Goal: Information Seeking & Learning: Find specific page/section

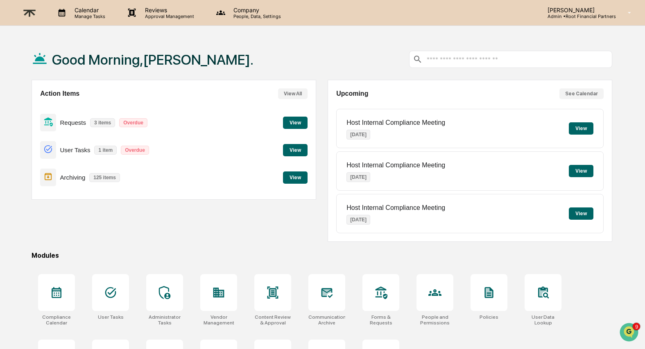
click at [63, 175] on p "Archiving" at bounding box center [72, 177] width 25 height 7
click at [290, 180] on button "View" at bounding box center [295, 178] width 25 height 12
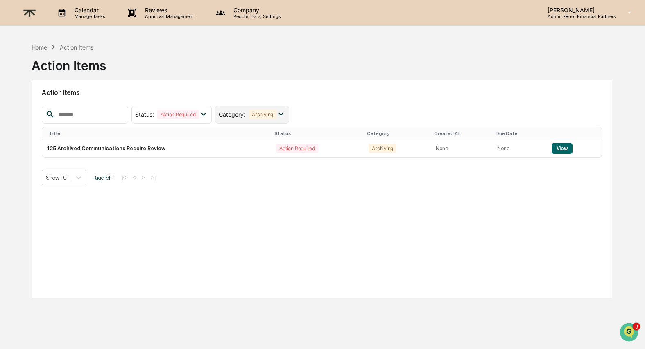
click at [266, 113] on div "Archiving" at bounding box center [263, 114] width 28 height 9
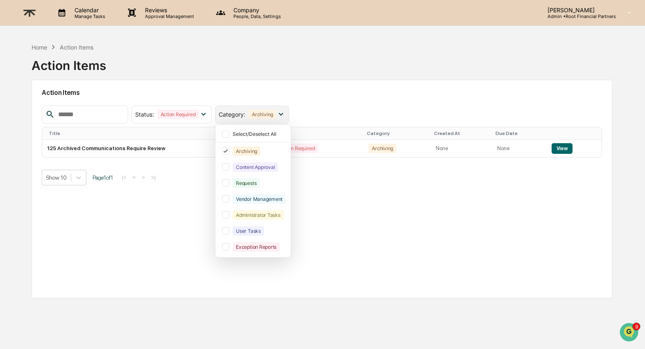
click at [266, 113] on div "Archiving" at bounding box center [263, 114] width 28 height 9
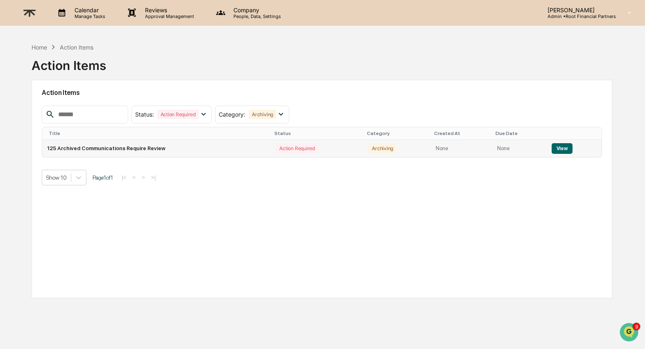
click at [565, 147] on button "View" at bounding box center [562, 148] width 21 height 11
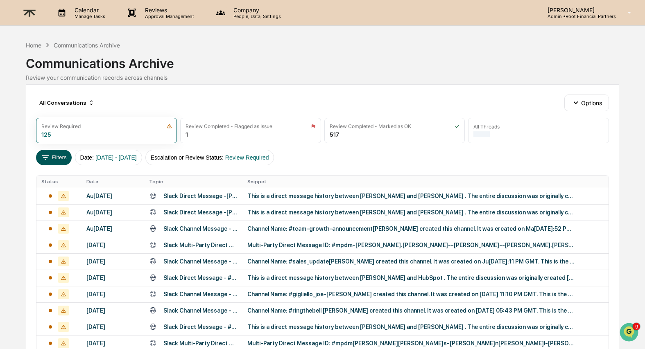
click at [53, 159] on button "Filters" at bounding box center [54, 158] width 36 height 16
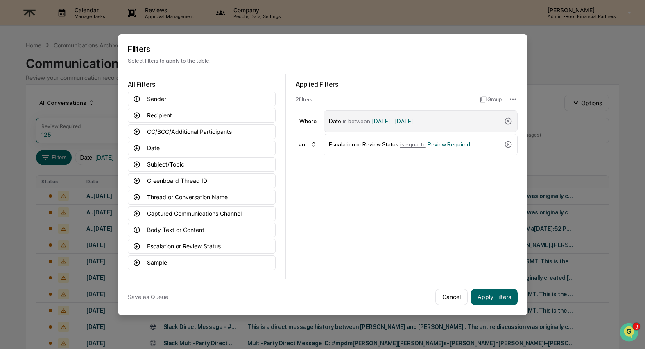
click at [413, 121] on span "[DATE] - [DATE]" at bounding box center [392, 121] width 41 height 7
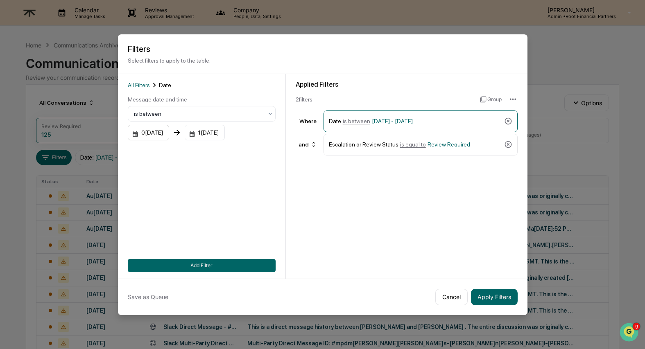
click at [159, 136] on div "0[DATE]" at bounding box center [148, 133] width 41 height 16
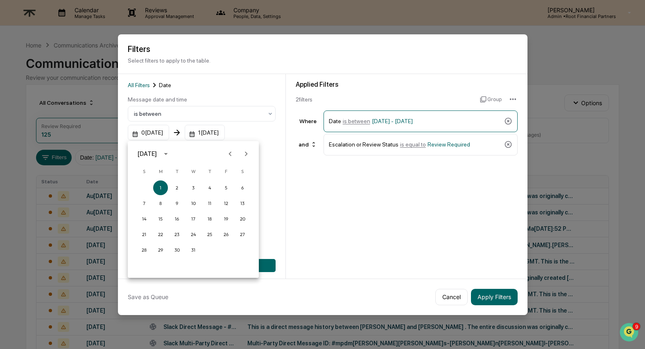
click at [249, 154] on icon "Next month" at bounding box center [246, 153] width 9 height 9
click at [247, 154] on icon "Next month" at bounding box center [246, 154] width 3 height 5
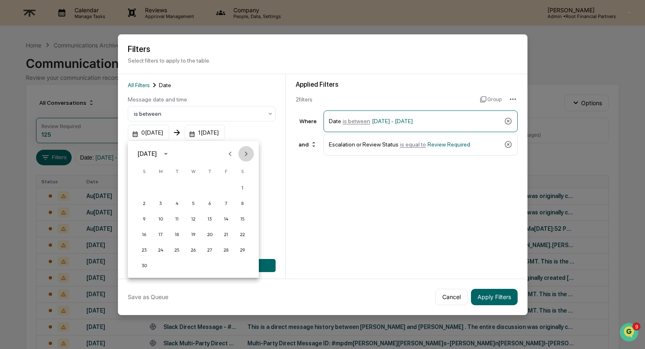
click at [247, 154] on icon "Next month" at bounding box center [246, 154] width 3 height 5
click at [157, 154] on div "[DATE]" at bounding box center [147, 153] width 19 height 9
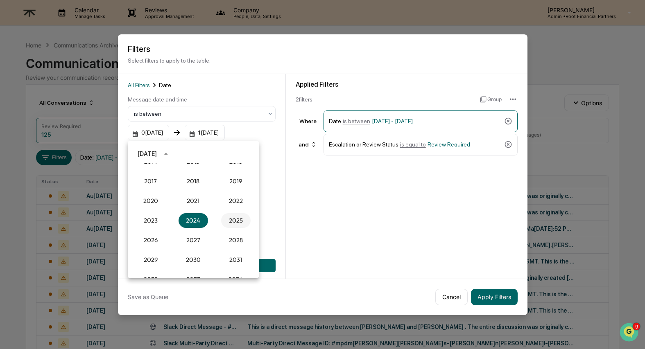
click at [242, 218] on button "2025" at bounding box center [235, 220] width 29 height 15
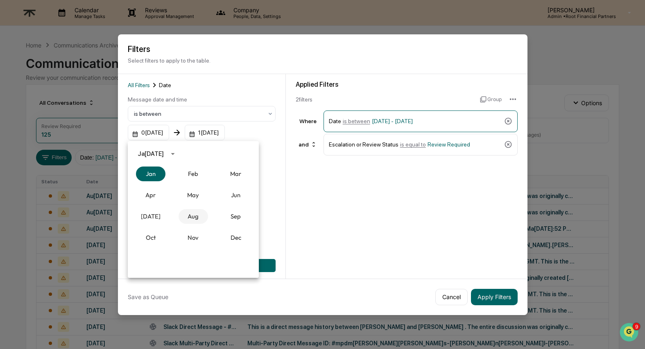
click at [194, 217] on button "Aug" at bounding box center [193, 216] width 29 height 15
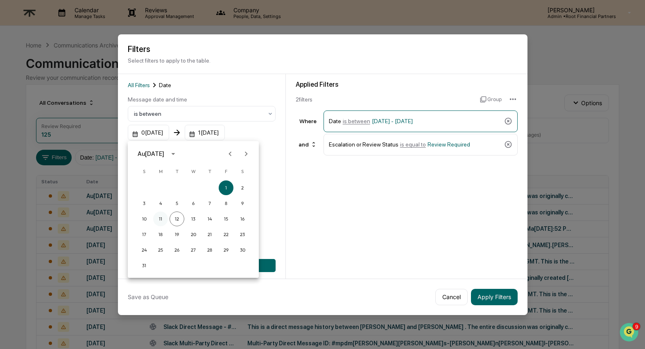
click at [160, 217] on button "11" at bounding box center [160, 219] width 15 height 15
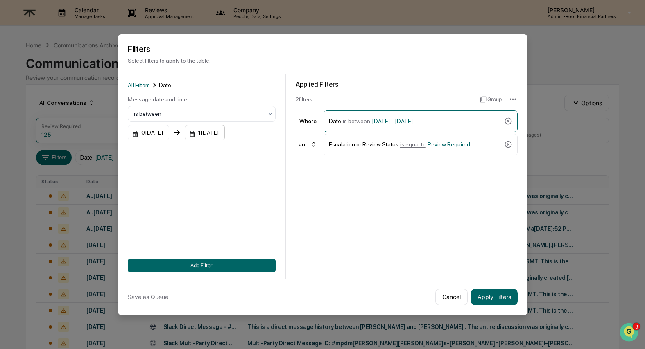
click at [169, 134] on div "1[DATE]" at bounding box center [148, 133] width 41 height 16
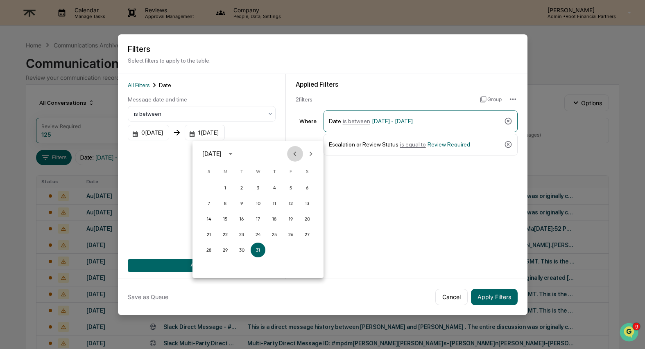
click at [297, 154] on icon "Previous month" at bounding box center [294, 153] width 9 height 9
click at [226, 220] on button "11" at bounding box center [225, 219] width 15 height 15
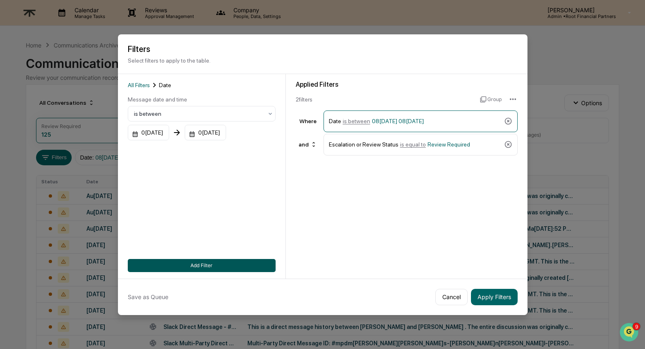
click at [196, 265] on button "Add Filter" at bounding box center [202, 265] width 148 height 13
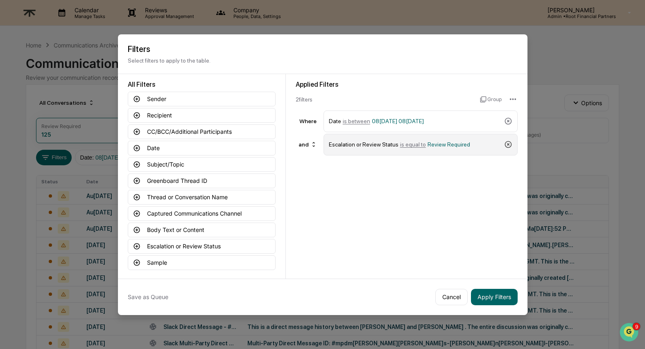
click at [507, 145] on icon at bounding box center [508, 144] width 7 height 7
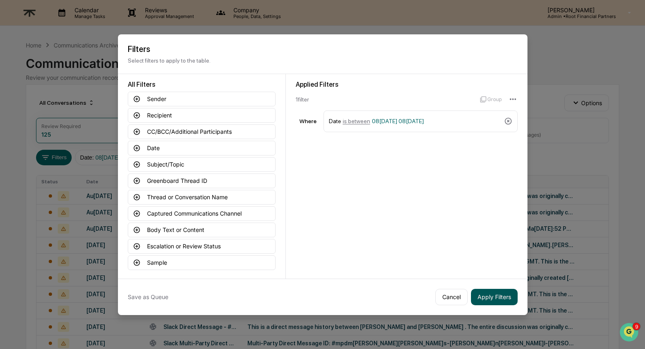
click at [496, 300] on button "Apply Filters" at bounding box center [494, 297] width 47 height 16
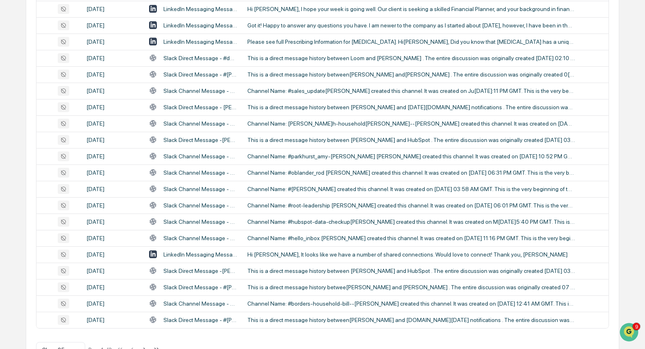
scroll to position [0, 0]
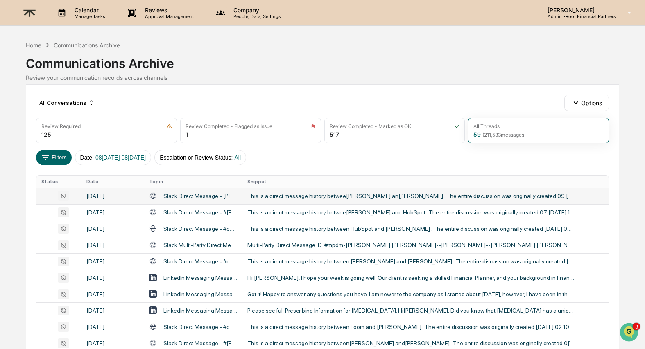
click at [294, 198] on div "This is a direct message history betwee[PERSON_NAME] an[PERSON_NAME] . The enti…" at bounding box center [411, 196] width 328 height 7
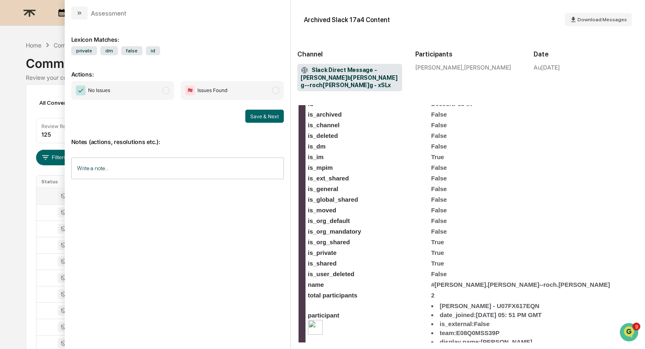
scroll to position [209, 0]
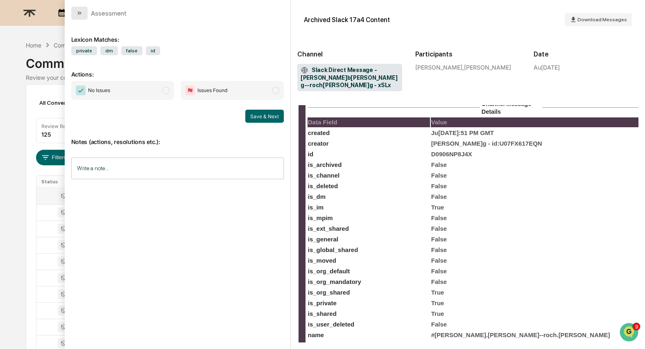
click at [80, 11] on icon "modal" at bounding box center [79, 13] width 7 height 7
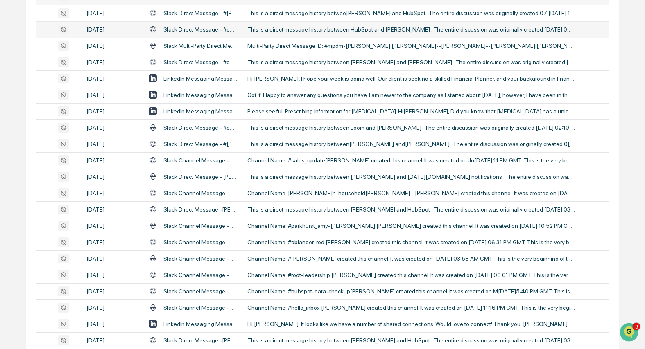
scroll to position [205, 0]
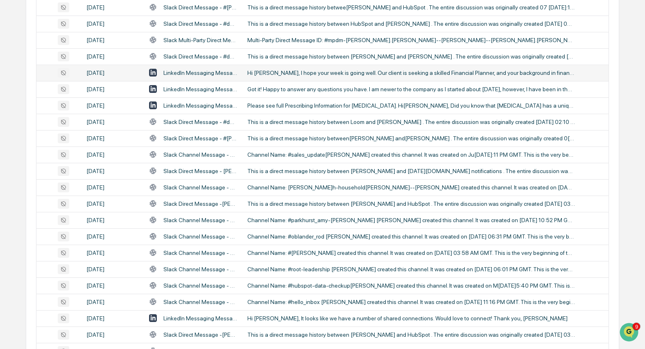
click at [316, 75] on div "Hi [PERSON_NAME], I hope your week is going well. Our client is seeking a skill…" at bounding box center [411, 73] width 328 height 7
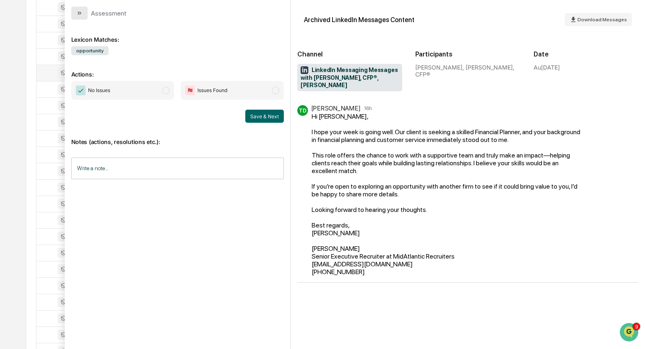
click at [82, 13] on icon "modal" at bounding box center [79, 13] width 7 height 7
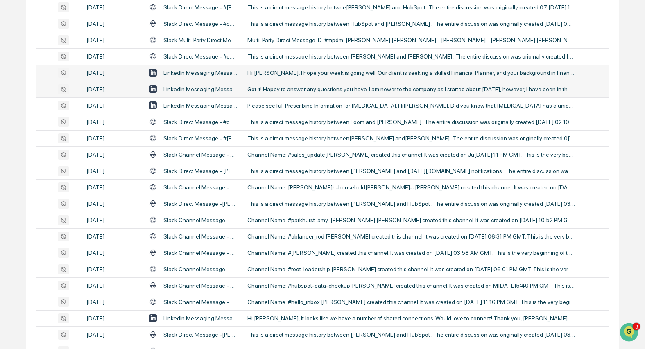
click at [281, 92] on div "Got it! Happy to answer any questions you have. I am newer to the company as I …" at bounding box center [411, 89] width 328 height 7
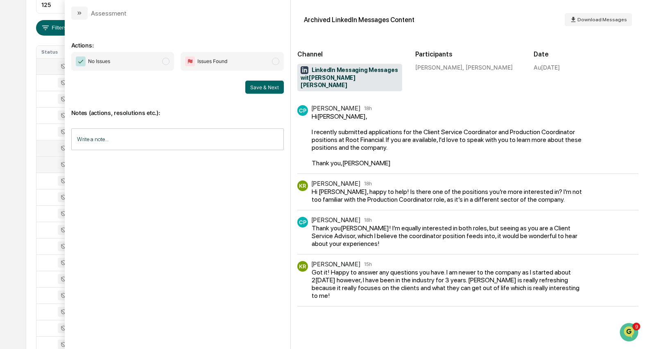
scroll to position [124, 0]
click at [26, 112] on div "All Conversations Options Review Required 125 Review Completed - Flagged as Iss…" at bounding box center [322, 240] width 593 height 560
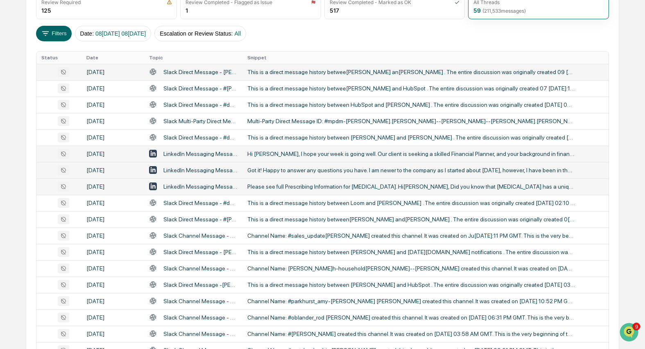
click at [342, 187] on div "Please see full Prescribing Information for [MEDICAL_DATA]. Hi[PERSON_NAME], Di…" at bounding box center [411, 186] width 328 height 7
click at [9, 172] on div "Calendar Manage Tasks Reviews Approval Management Company People, Data, Setting…" at bounding box center [322, 198] width 645 height 644
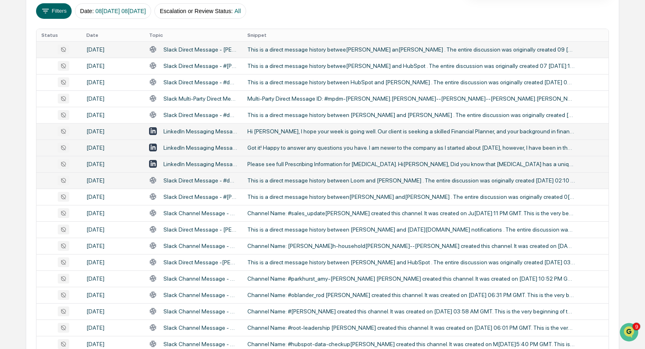
scroll to position [186, 0]
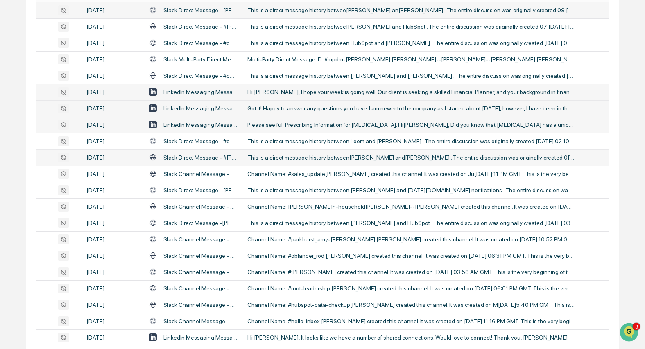
click at [308, 159] on div "This is a direct message history between[PERSON_NAME] and[PERSON_NAME] . The en…" at bounding box center [411, 157] width 328 height 7
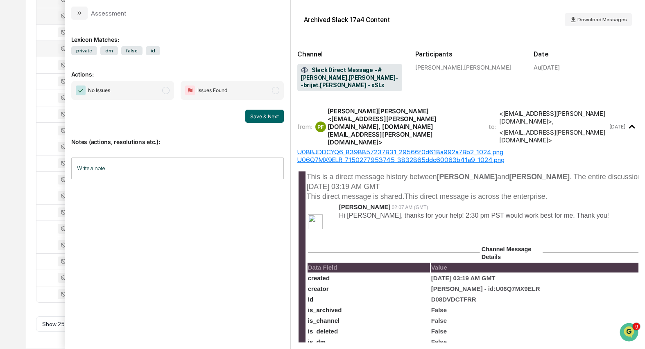
click at [20, 177] on div "Calendar Manage Tasks Reviews Approval Management Company People, Data, Setting…" at bounding box center [322, 27] width 645 height 644
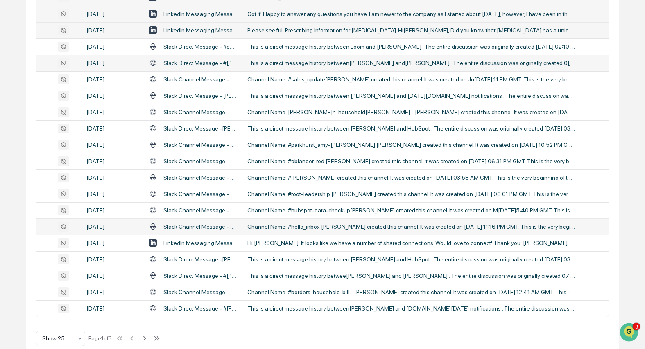
scroll to position [295, 0]
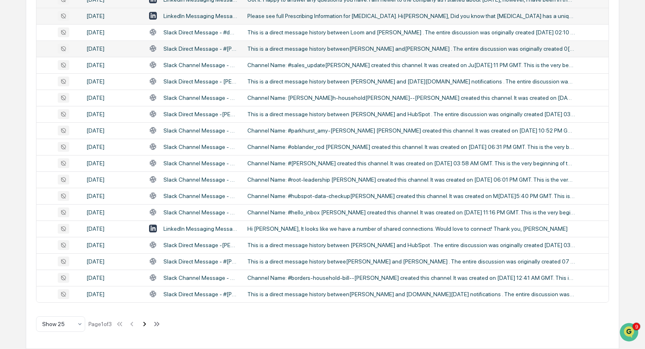
click at [147, 327] on icon at bounding box center [144, 324] width 9 height 9
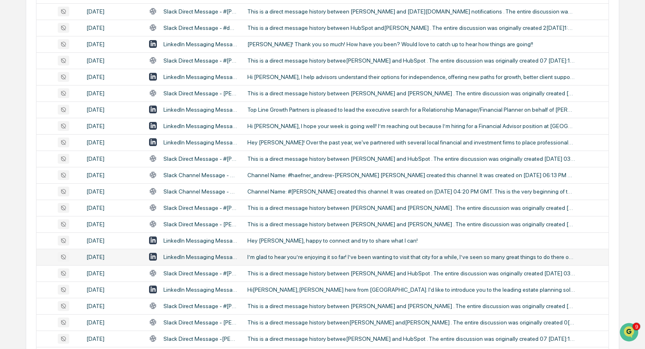
scroll to position [130, 0]
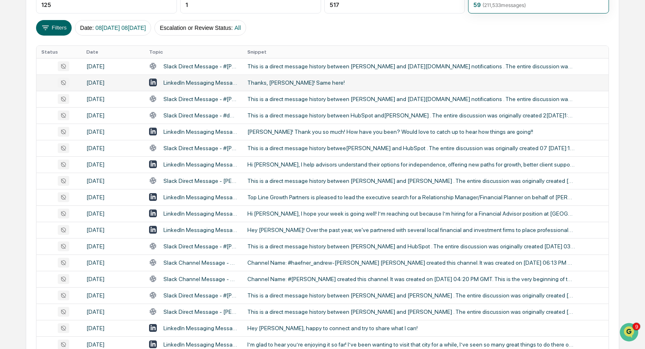
click at [392, 82] on div "Thanks, [PERSON_NAME]! Same here!" at bounding box center [411, 82] width 328 height 7
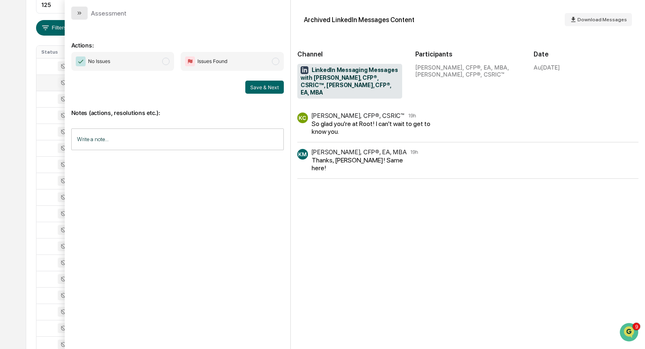
click at [79, 14] on icon "modal" at bounding box center [79, 13] width 7 height 7
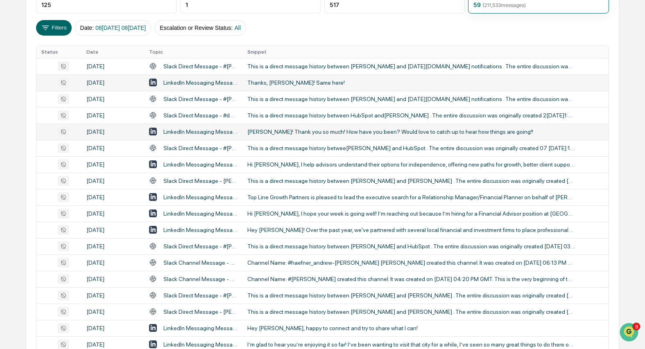
click at [349, 134] on div "[PERSON_NAME]! Thank you so much! How have you been? Would love to catch up to …" at bounding box center [411, 132] width 328 height 7
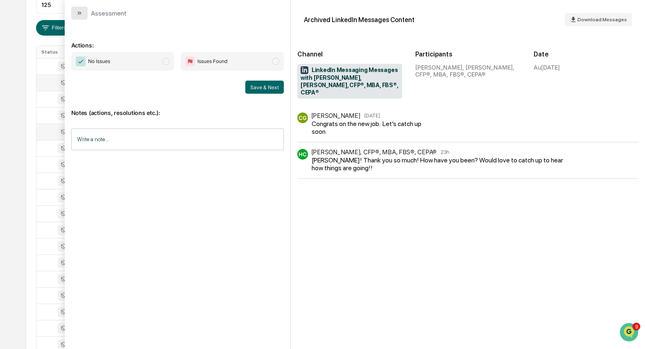
click at [75, 18] on button "modal" at bounding box center [79, 13] width 16 height 13
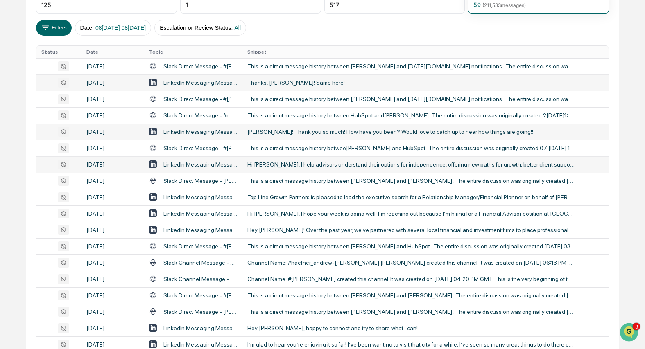
click at [309, 163] on div "Hi [PERSON_NAME], I help advisors understand their options for independence, of…" at bounding box center [411, 164] width 328 height 7
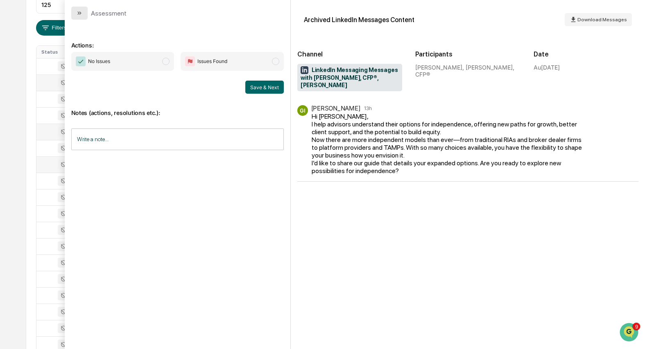
click at [80, 12] on icon "modal" at bounding box center [80, 12] width 2 height 3
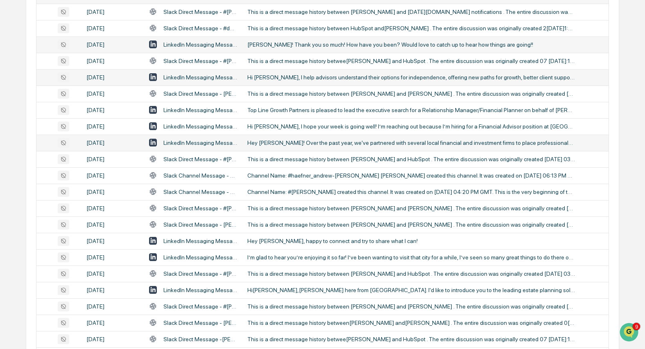
scroll to position [219, 0]
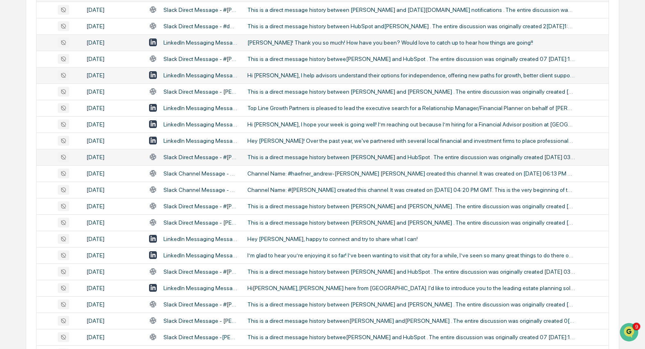
click at [283, 158] on div "This is a direct message history between [PERSON_NAME] and HubSpot . The entire…" at bounding box center [411, 157] width 328 height 7
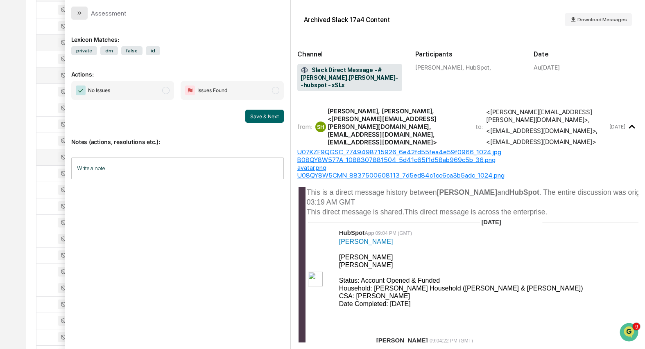
click at [74, 14] on button "modal" at bounding box center [79, 13] width 16 height 13
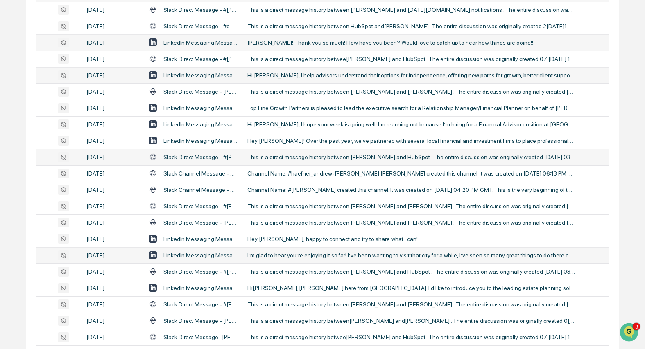
click at [303, 255] on div "I’m glad to hear you’re enjoying it so far! I’ve been wanting to visit that cit…" at bounding box center [411, 255] width 328 height 7
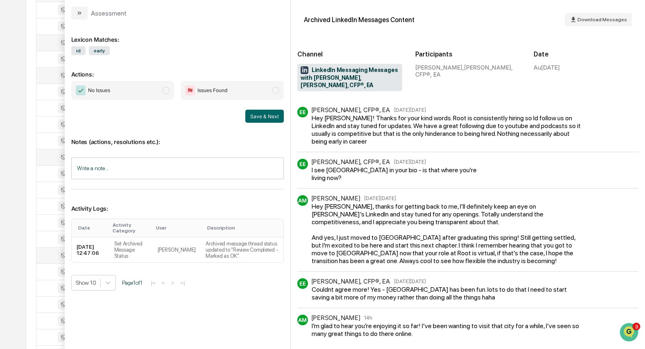
scroll to position [174, 0]
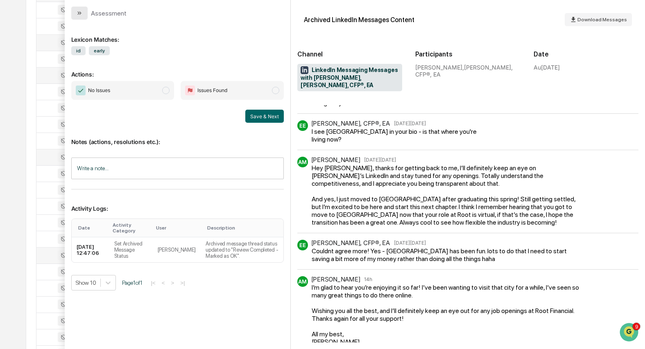
click at [79, 12] on icon "modal" at bounding box center [79, 13] width 7 height 7
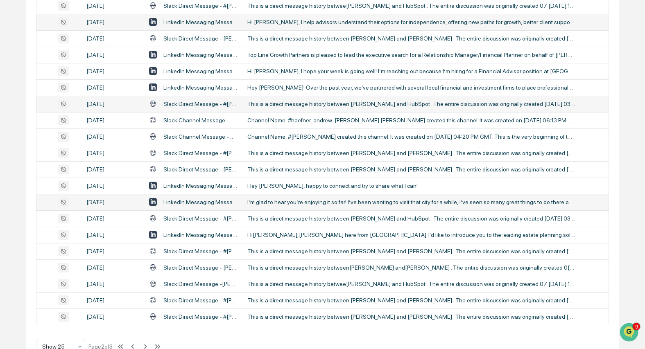
scroll to position [295, 0]
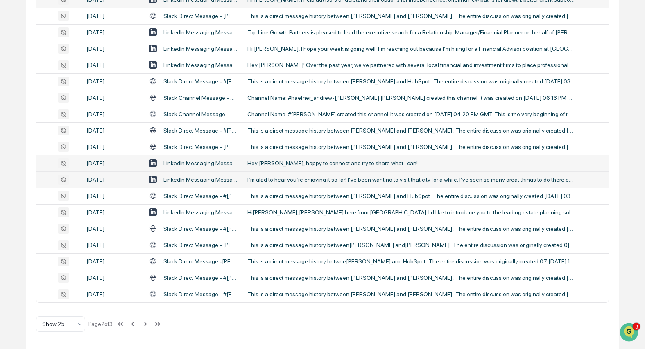
click at [428, 162] on div "Hey [PERSON_NAME], happy to connect and try to share what I can!" at bounding box center [411, 163] width 328 height 7
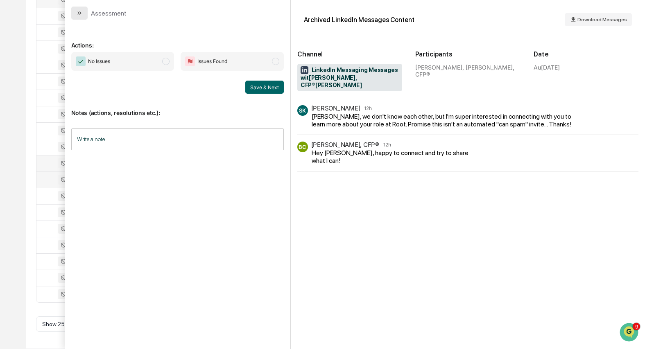
click at [81, 12] on icon "modal" at bounding box center [79, 13] width 7 height 7
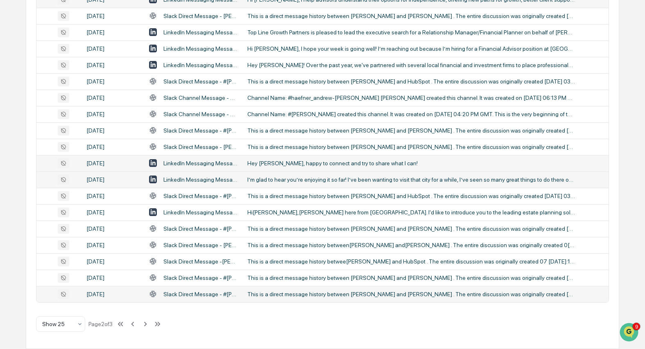
click at [358, 295] on div "This is a direct message history between [PERSON_NAME] and [PERSON_NAME] . The …" at bounding box center [411, 294] width 328 height 7
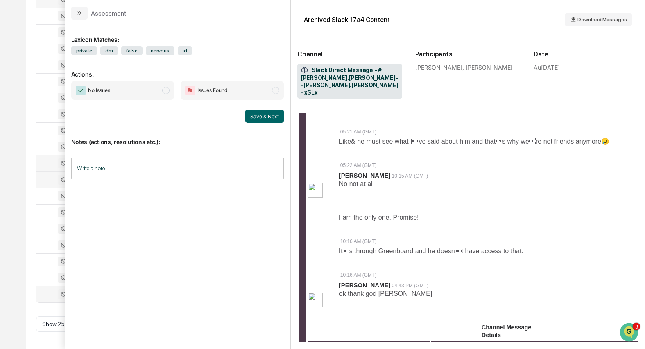
scroll to position [332, 0]
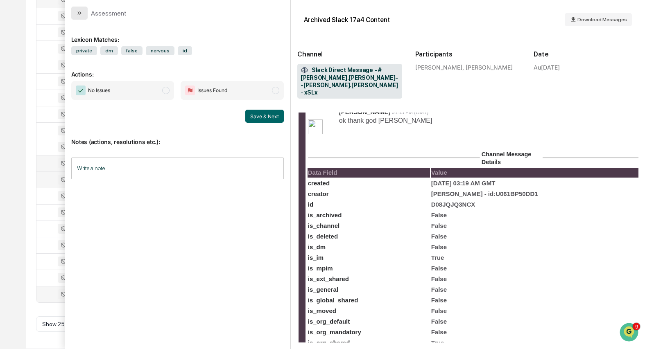
click at [80, 14] on icon "modal" at bounding box center [80, 12] width 2 height 3
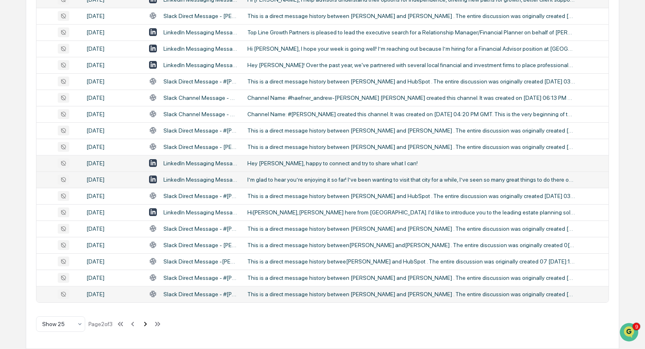
click at [150, 324] on icon at bounding box center [145, 324] width 9 height 9
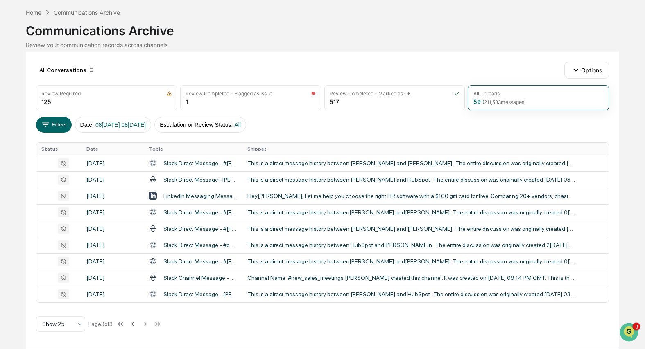
scroll to position [33, 0]
click at [498, 165] on div "This is a direct message history between [PERSON_NAME] and [PERSON_NAME] . The …" at bounding box center [411, 163] width 328 height 7
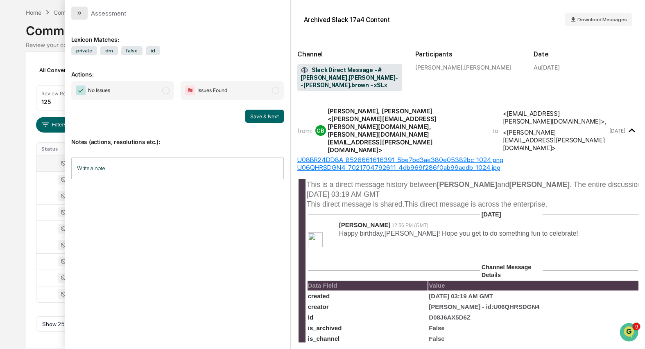
click at [82, 12] on icon "modal" at bounding box center [79, 13] width 7 height 7
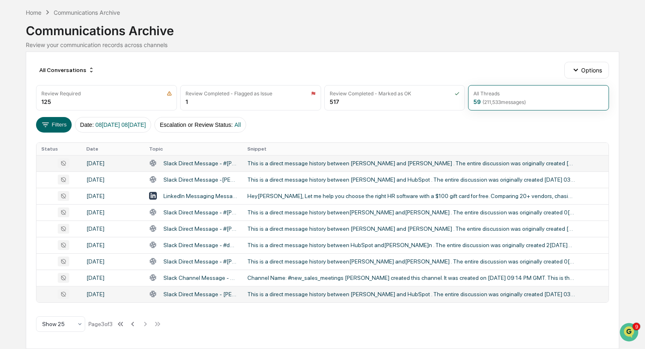
click at [417, 293] on div "This is a direct message history between [PERSON_NAME] and HubSpot . The entire…" at bounding box center [411, 294] width 328 height 7
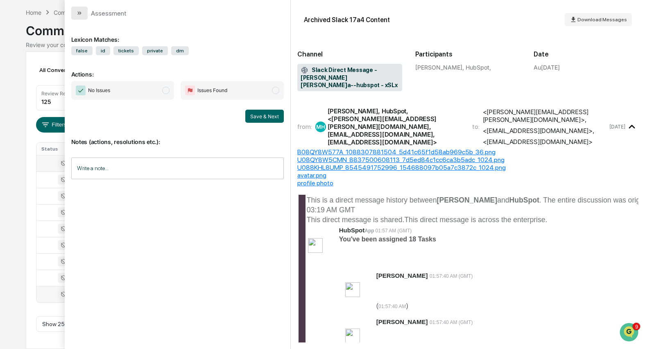
click at [77, 13] on icon "modal" at bounding box center [79, 13] width 7 height 7
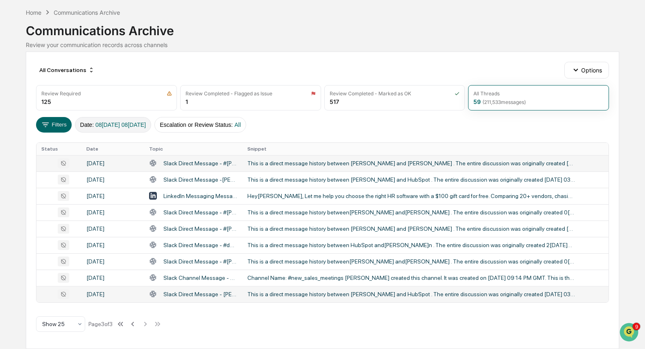
click at [122, 125] on span "08[DATE] 08[DATE]" at bounding box center [120, 125] width 50 height 7
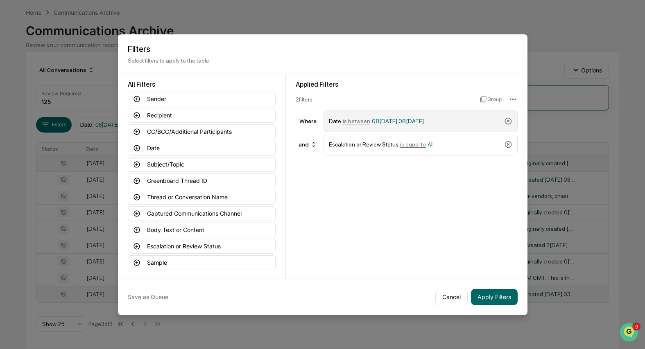
click at [423, 120] on span "08[DATE] 08[DATE]" at bounding box center [398, 121] width 52 height 7
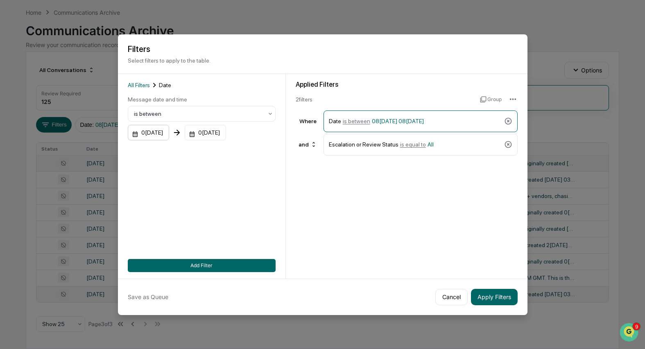
click at [153, 134] on div "0[DATE]" at bounding box center [148, 133] width 41 height 16
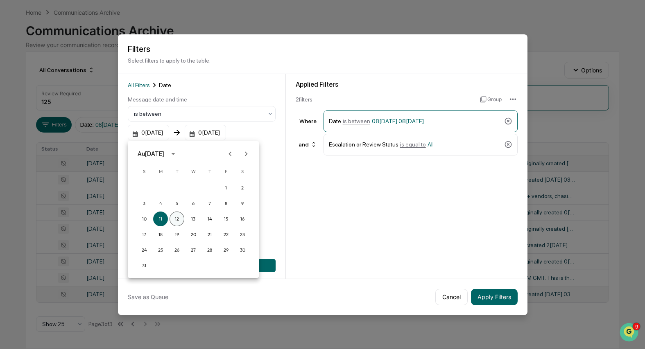
click at [181, 219] on button "12" at bounding box center [177, 219] width 15 height 15
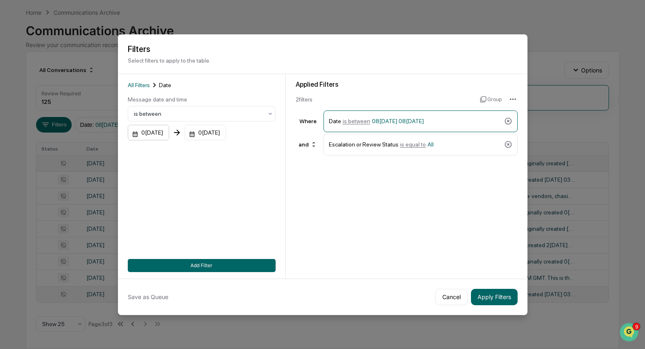
click at [142, 138] on div "0[DATE]" at bounding box center [148, 133] width 41 height 16
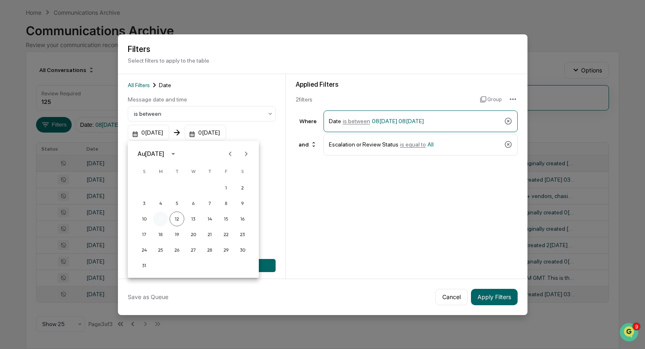
click at [162, 216] on button "11" at bounding box center [160, 219] width 15 height 15
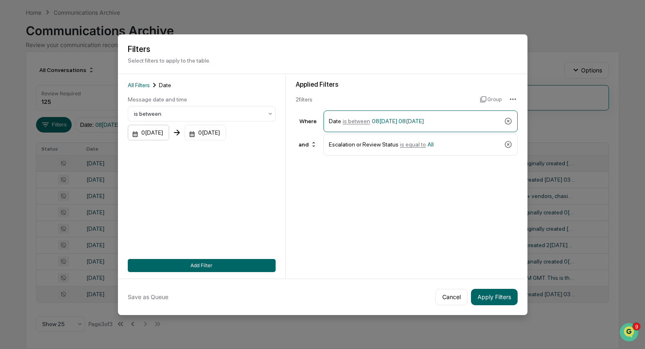
click at [158, 139] on div "0[DATE]" at bounding box center [148, 133] width 41 height 16
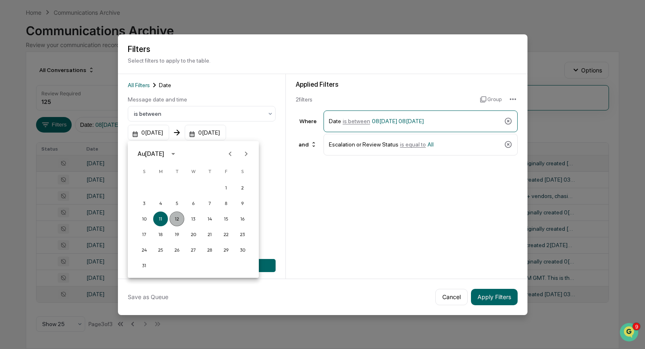
click at [173, 215] on button "12" at bounding box center [177, 219] width 15 height 15
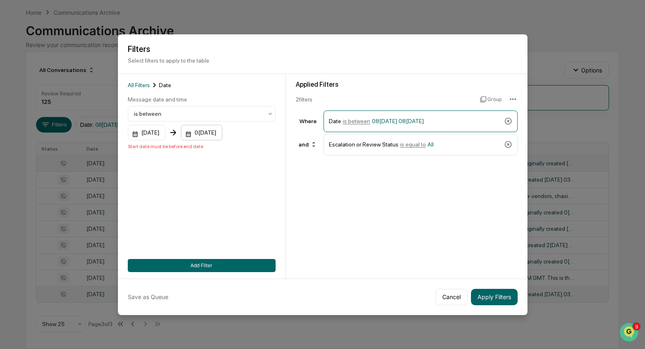
click at [165, 138] on div "0[DATE]" at bounding box center [147, 133] width 38 height 16
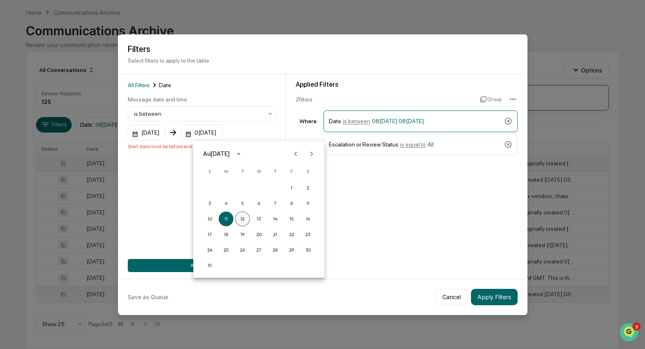
click at [245, 217] on button "12" at bounding box center [242, 219] width 15 height 15
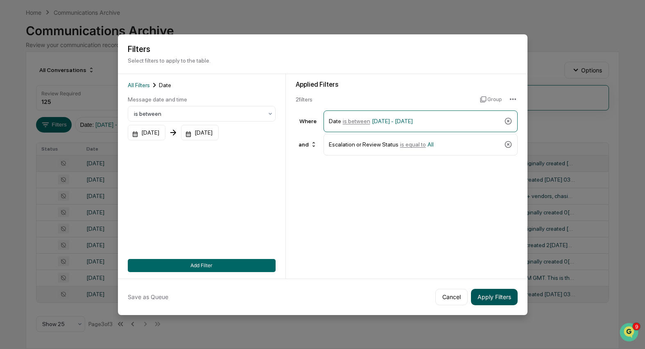
click at [490, 300] on button "Apply Filters" at bounding box center [494, 297] width 47 height 16
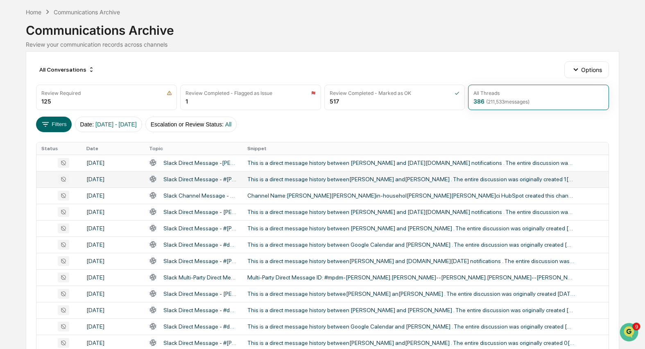
click at [363, 181] on div "This is a direct message history between[PERSON_NAME] and[PERSON_NAME] . The en…" at bounding box center [411, 179] width 328 height 7
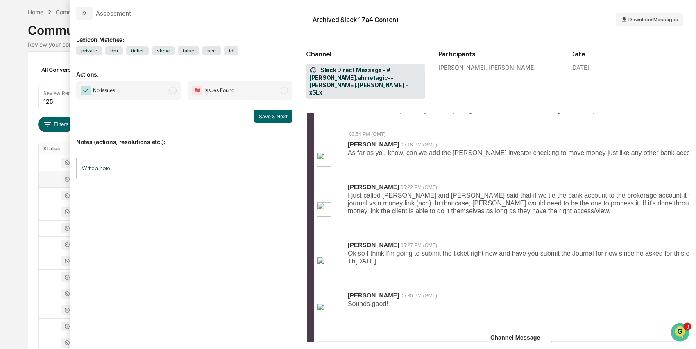
scroll to position [714, 0]
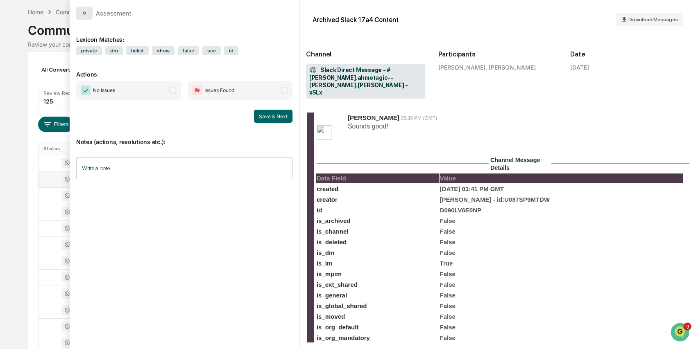
click at [83, 17] on button "modal" at bounding box center [84, 13] width 16 height 13
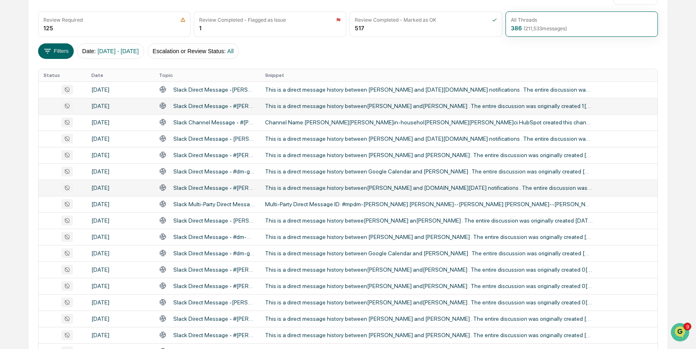
scroll to position [108, 0]
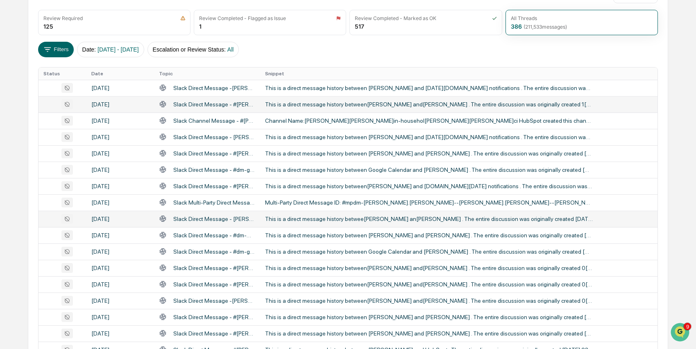
click at [304, 219] on div "This is a direct message history betwee[PERSON_NAME] an[PERSON_NAME] . The enti…" at bounding box center [429, 219] width 328 height 7
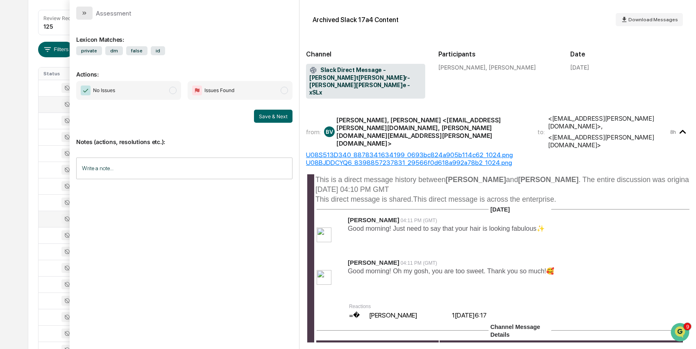
click at [86, 12] on icon "modal" at bounding box center [84, 13] width 7 height 7
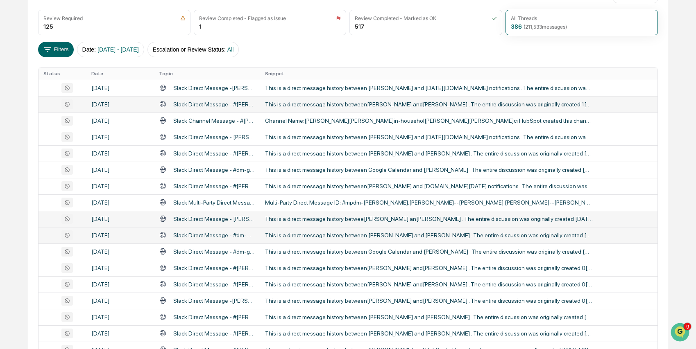
click at [412, 236] on div "This is a direct message history between [PERSON_NAME] and [PERSON_NAME] . The …" at bounding box center [429, 235] width 328 height 7
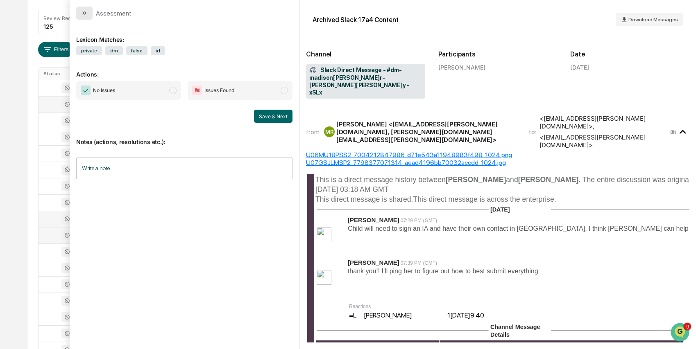
click at [84, 12] on icon "modal" at bounding box center [84, 13] width 7 height 7
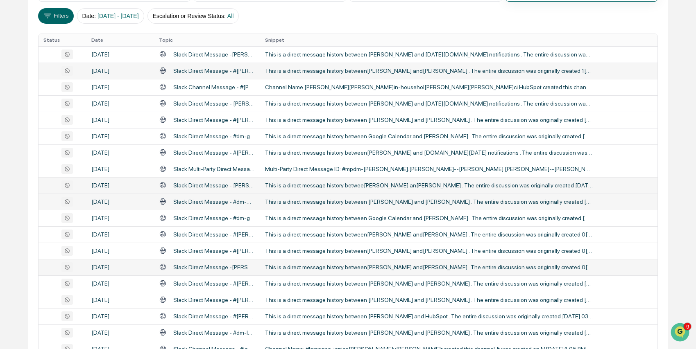
scroll to position [185, 0]
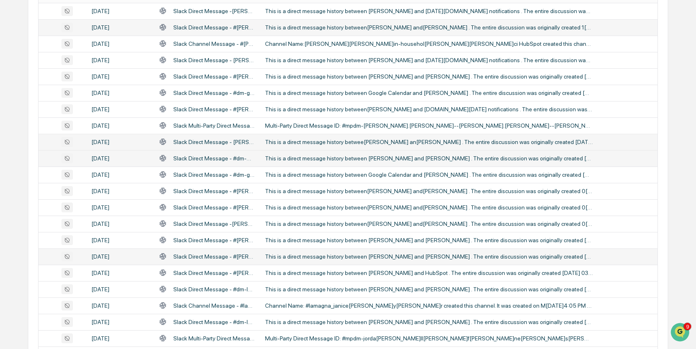
click at [389, 259] on div "This is a direct message history between [PERSON_NAME] and [PERSON_NAME] . The …" at bounding box center [429, 257] width 328 height 7
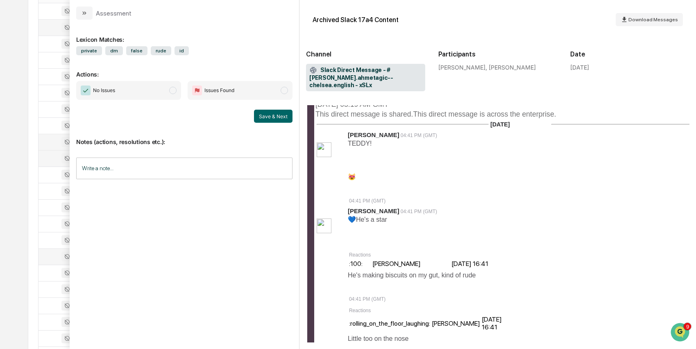
scroll to position [154, 0]
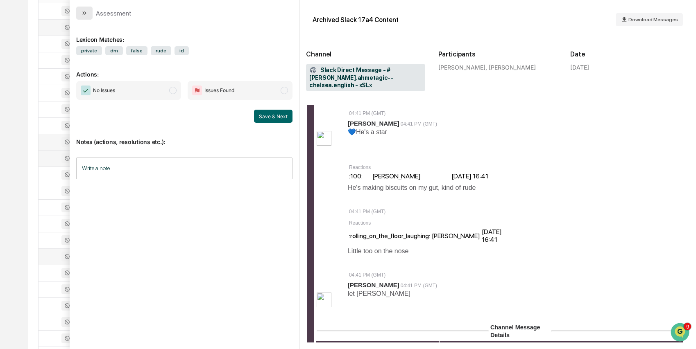
click at [86, 12] on icon "modal" at bounding box center [84, 13] width 7 height 7
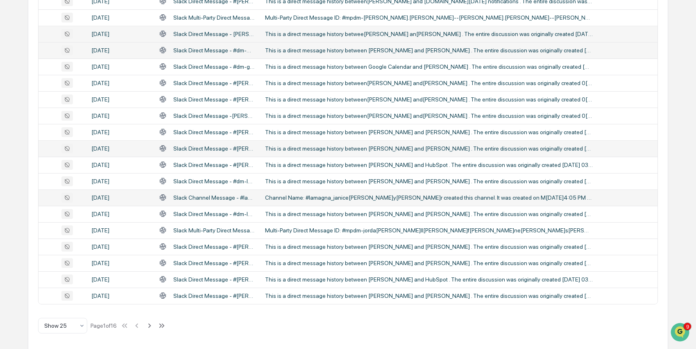
scroll to position [295, 0]
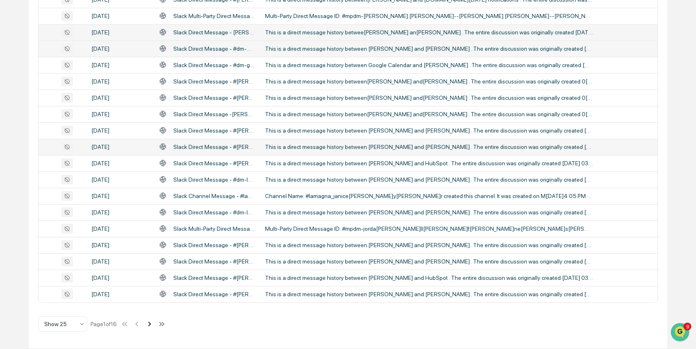
click at [154, 325] on icon at bounding box center [149, 324] width 9 height 9
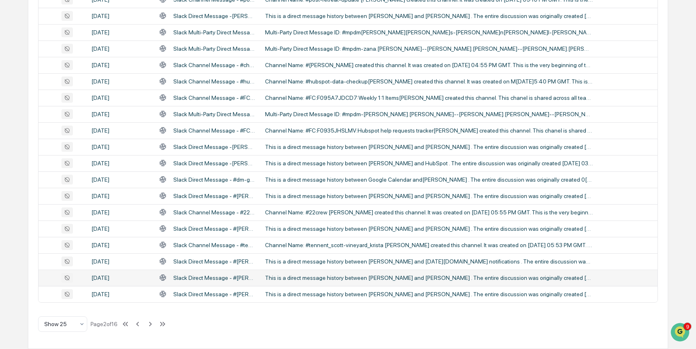
click at [322, 277] on div "This is a direct message history between [PERSON_NAME] and [PERSON_NAME] . The …" at bounding box center [429, 278] width 328 height 7
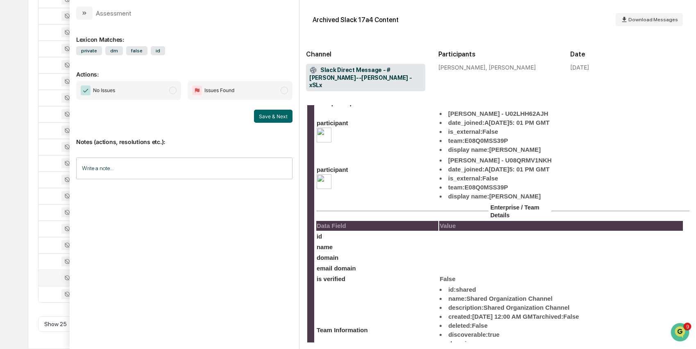
scroll to position [524, 0]
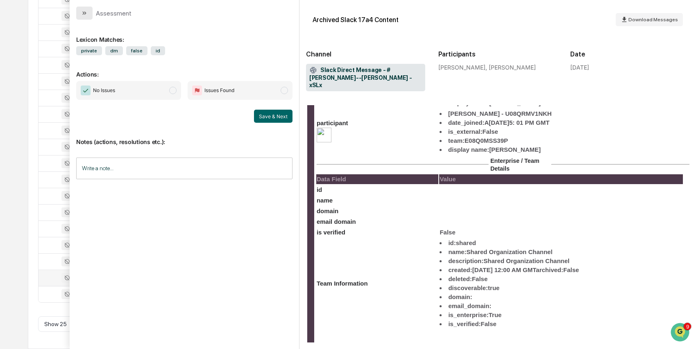
click at [84, 14] on icon "modal" at bounding box center [84, 13] width 7 height 7
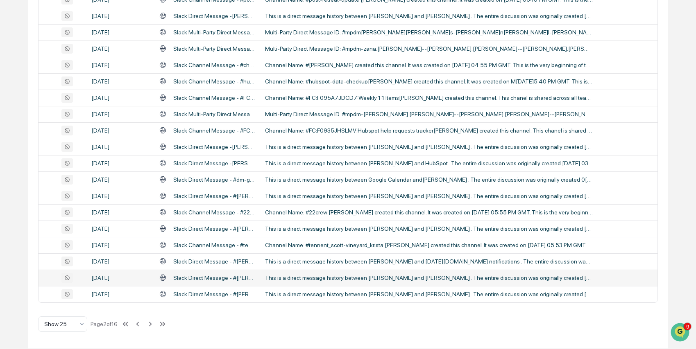
click at [391, 303] on div "All Conversations Options Review Required 125 Review Completed - Flagged as Iss…" at bounding box center [348, 69] width 640 height 560
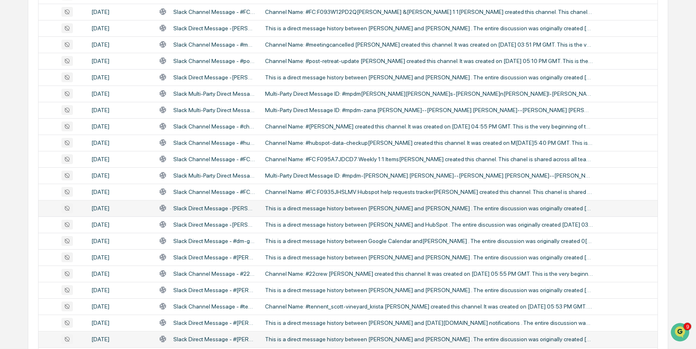
scroll to position [295, 0]
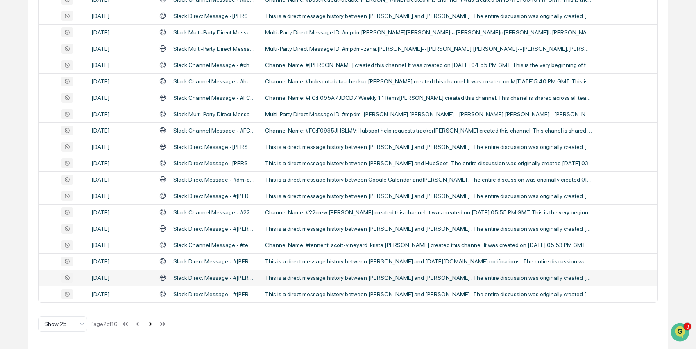
click at [154, 325] on icon at bounding box center [150, 324] width 9 height 9
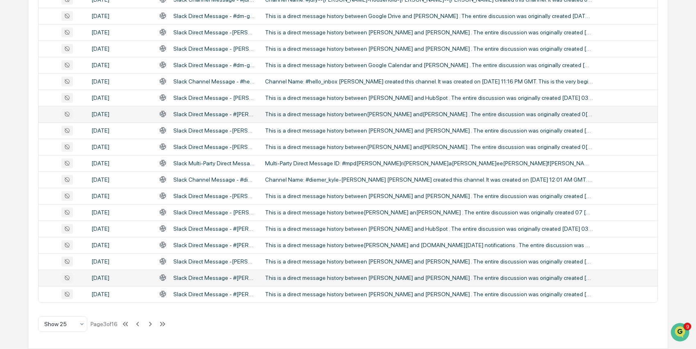
click at [489, 116] on div "This is a direct message history between[PERSON_NAME] and[PERSON_NAME] . The en…" at bounding box center [429, 114] width 328 height 7
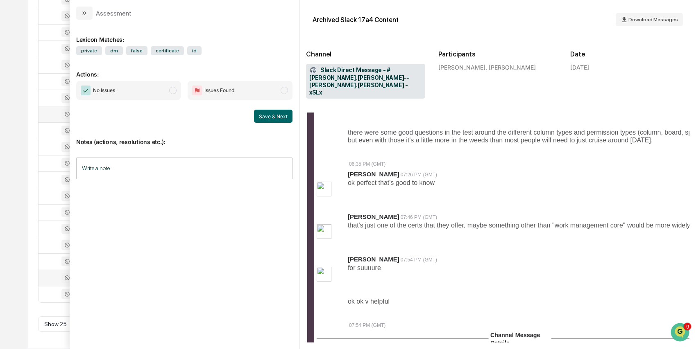
scroll to position [389, 0]
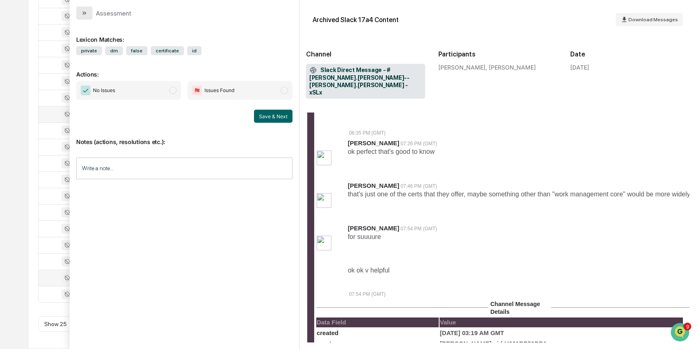
click at [80, 14] on button "modal" at bounding box center [84, 13] width 16 height 13
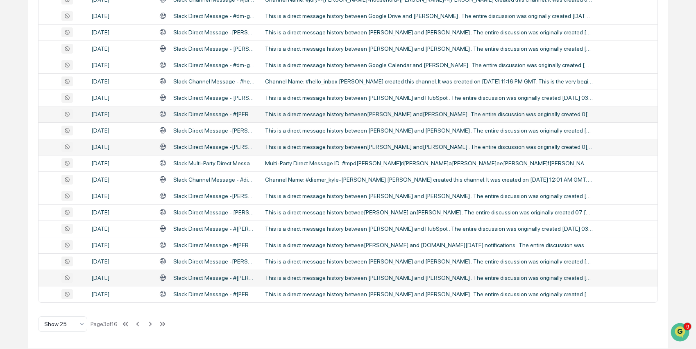
click at [472, 145] on div "This is a direct message history between[PERSON_NAME] and[PERSON_NAME] . The en…" at bounding box center [429, 147] width 328 height 7
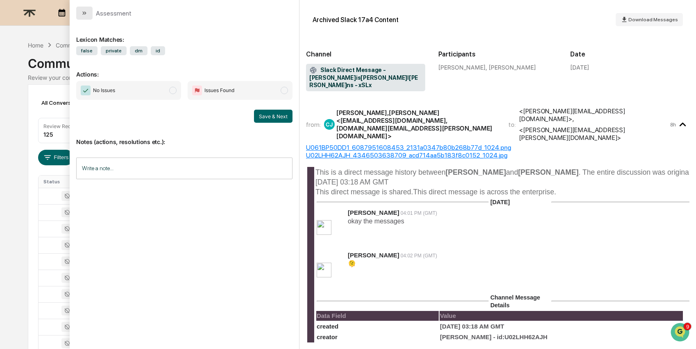
click at [81, 12] on icon "modal" at bounding box center [84, 13] width 7 height 7
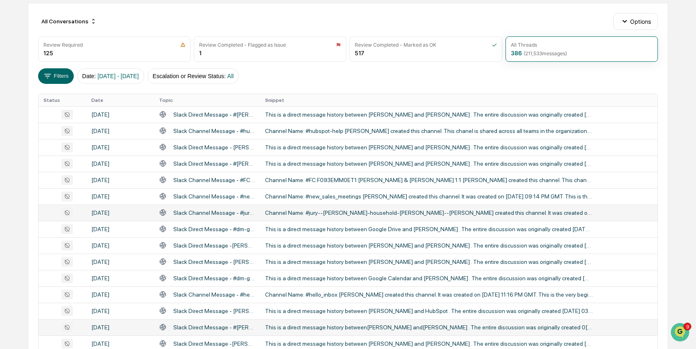
scroll to position [167, 0]
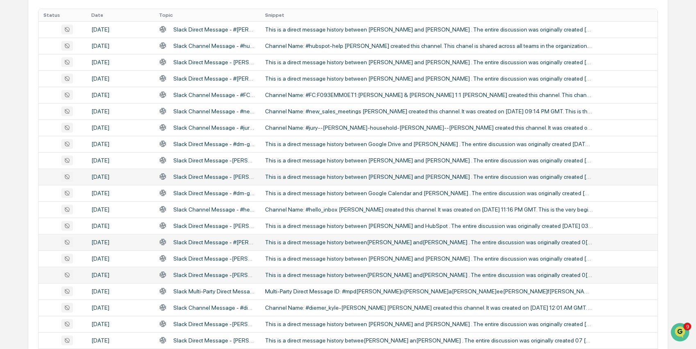
click at [496, 175] on div "This is a direct message history between [PERSON_NAME] and [PERSON_NAME] . The …" at bounding box center [429, 177] width 328 height 7
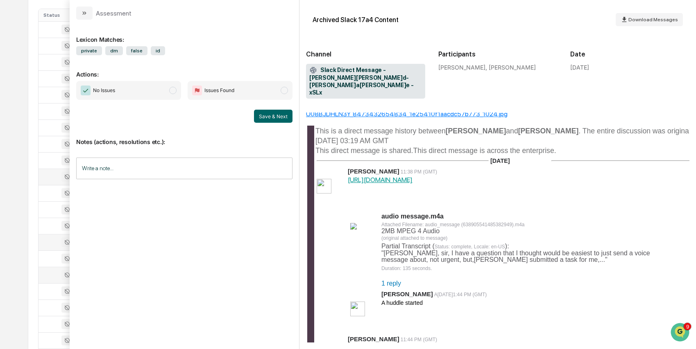
scroll to position [160, 0]
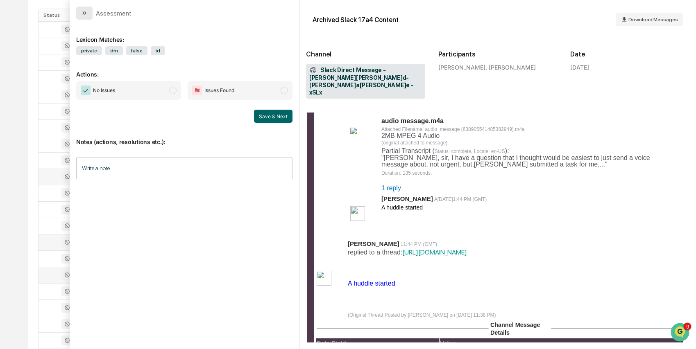
click at [82, 12] on icon "modal" at bounding box center [84, 13] width 7 height 7
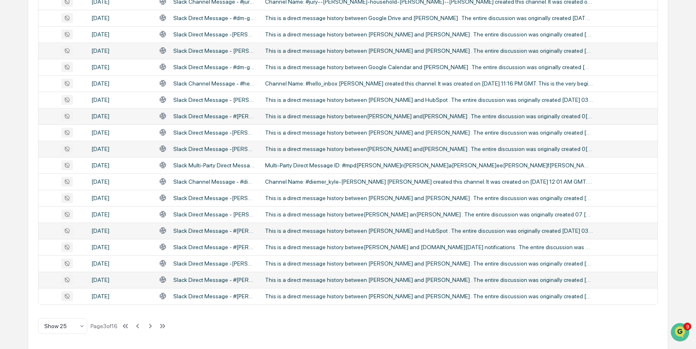
scroll to position [295, 0]
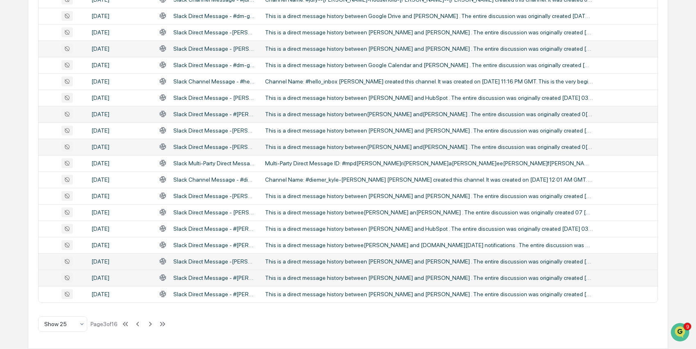
click at [289, 262] on div "This is a direct message history between [PERSON_NAME] and [PERSON_NAME] . The …" at bounding box center [429, 261] width 328 height 7
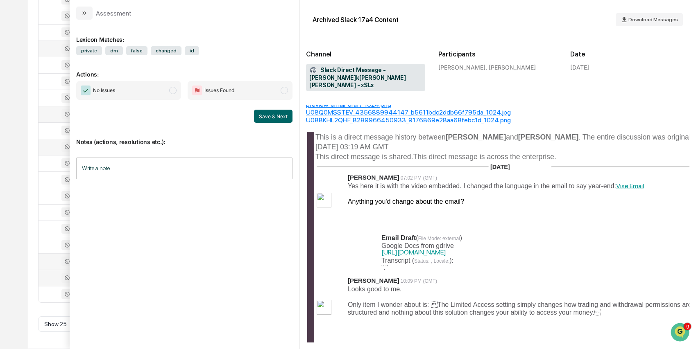
scroll to position [150, 0]
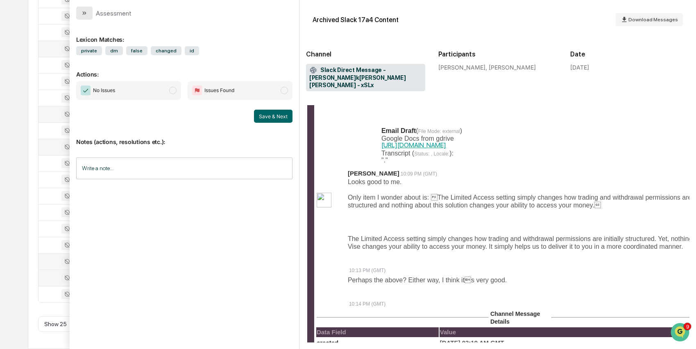
click at [84, 12] on icon "modal" at bounding box center [84, 13] width 7 height 7
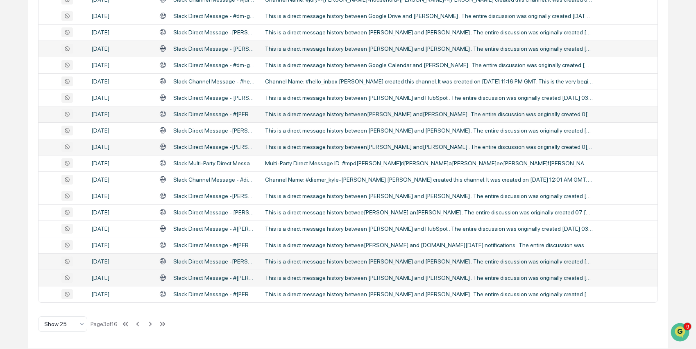
click at [487, 275] on div "This is a direct message history between [PERSON_NAME] and [PERSON_NAME] . The …" at bounding box center [429, 278] width 328 height 7
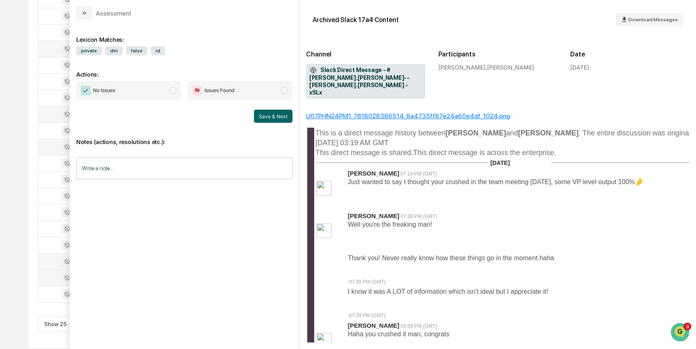
scroll to position [63, 0]
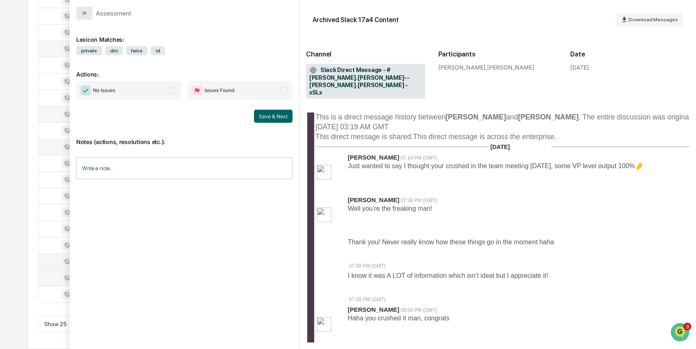
click at [81, 13] on icon "modal" at bounding box center [84, 13] width 7 height 7
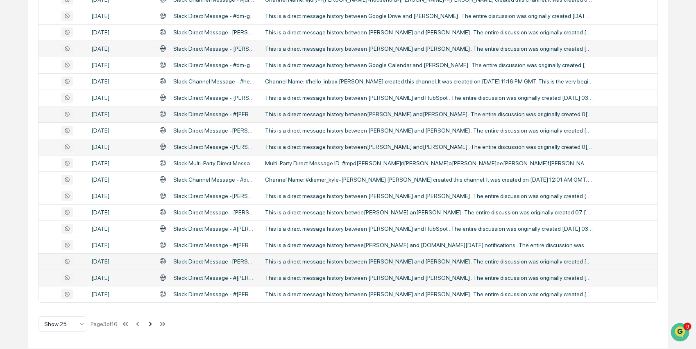
click at [154, 324] on icon at bounding box center [150, 324] width 9 height 9
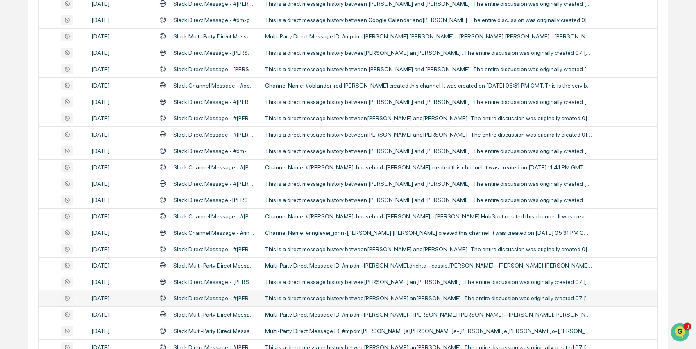
scroll to position [134, 0]
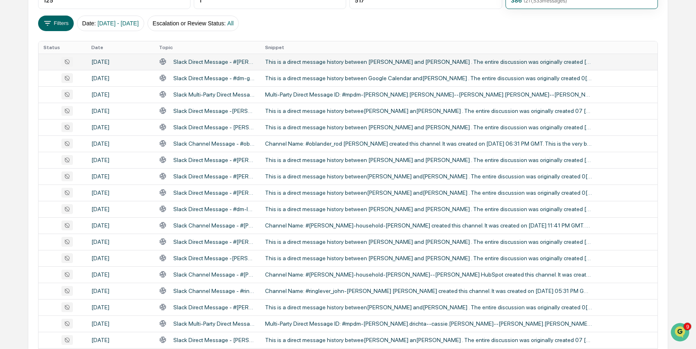
click at [322, 62] on div "This is a direct message history between [PERSON_NAME] and [PERSON_NAME] . The …" at bounding box center [429, 62] width 328 height 7
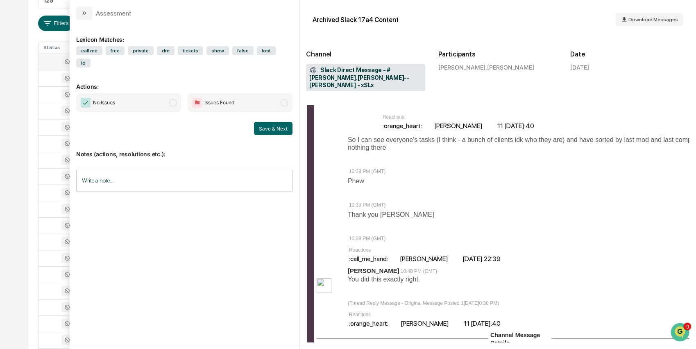
scroll to position [1921, 0]
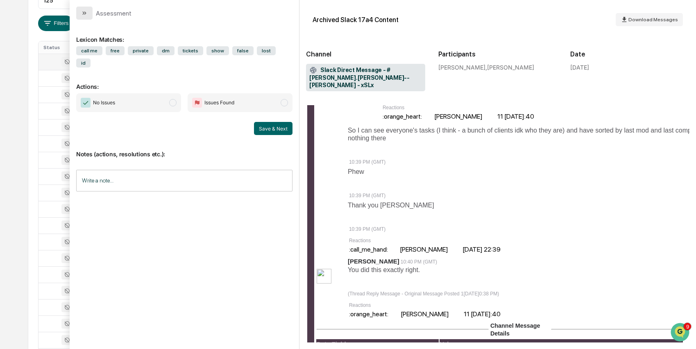
click at [82, 12] on icon "modal" at bounding box center [84, 13] width 7 height 7
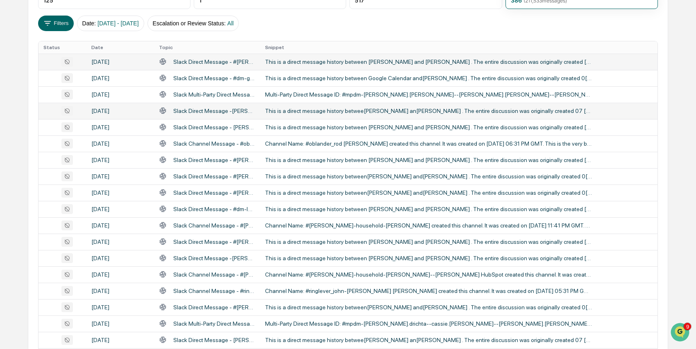
click at [372, 109] on div "This is a direct message history betwee[PERSON_NAME] an[PERSON_NAME] . The enti…" at bounding box center [429, 111] width 328 height 7
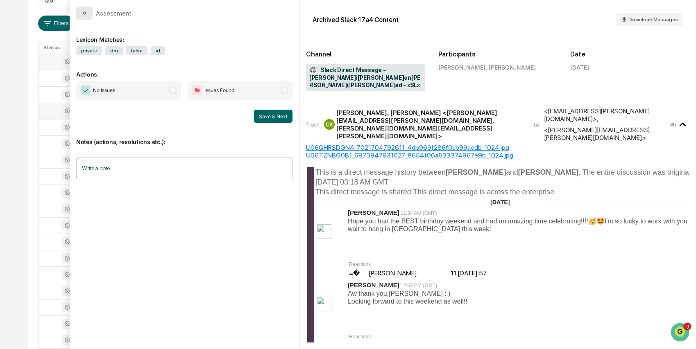
click at [87, 16] on button "modal" at bounding box center [84, 13] width 16 height 13
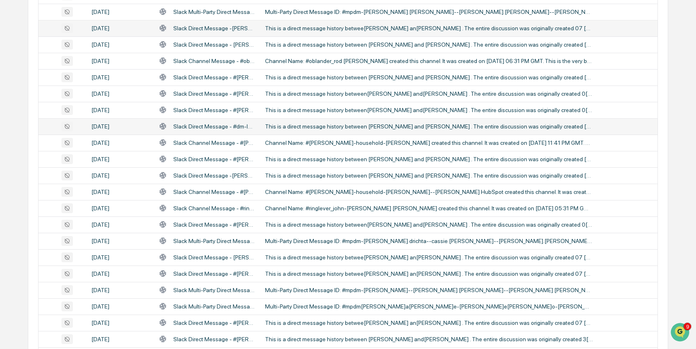
scroll to position [295, 0]
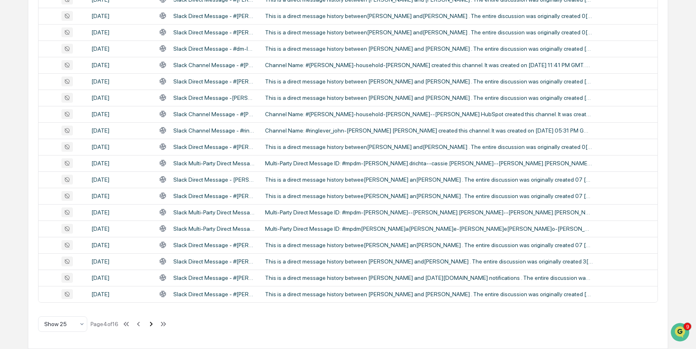
click at [156, 327] on icon at bounding box center [151, 324] width 9 height 9
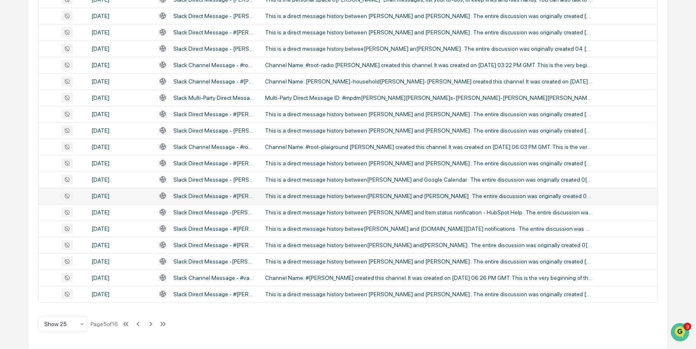
click at [405, 196] on div "This is a direct message history between[PERSON_NAME] and [PERSON_NAME] . The e…" at bounding box center [429, 196] width 328 height 7
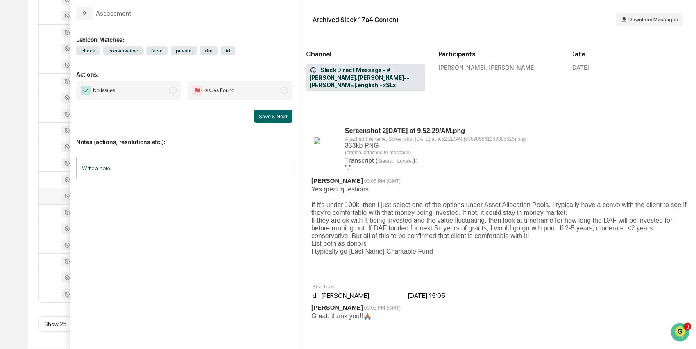
scroll to position [229, 36]
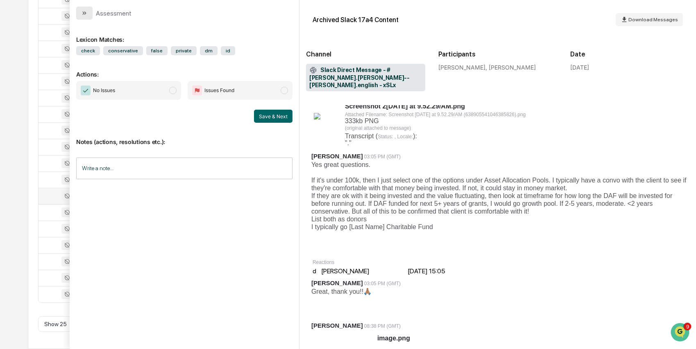
click at [82, 14] on icon "modal" at bounding box center [84, 13] width 7 height 7
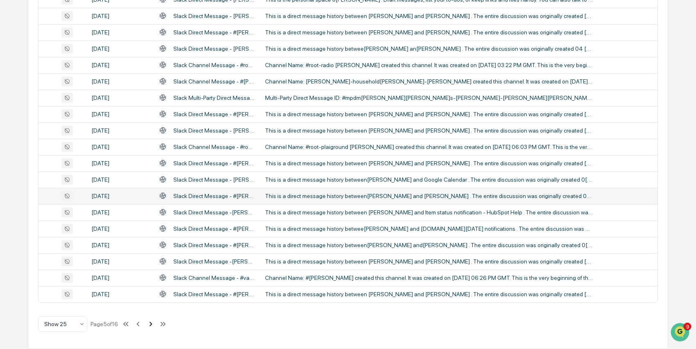
click at [153, 326] on icon at bounding box center [150, 324] width 9 height 9
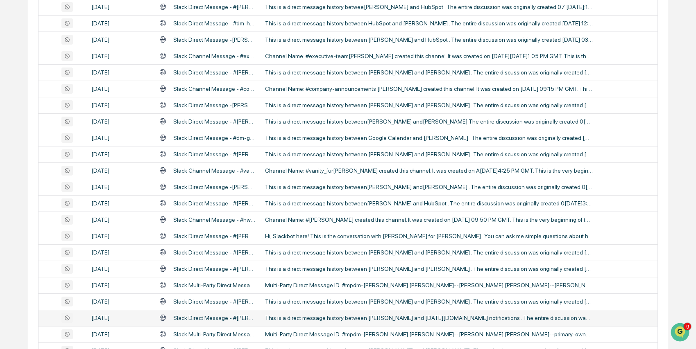
scroll to position [295, 0]
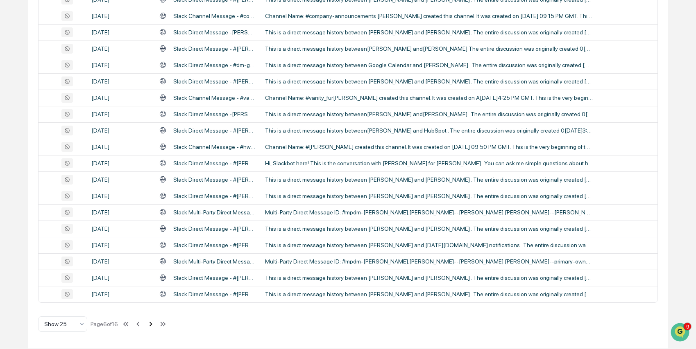
click at [155, 323] on icon at bounding box center [150, 324] width 9 height 9
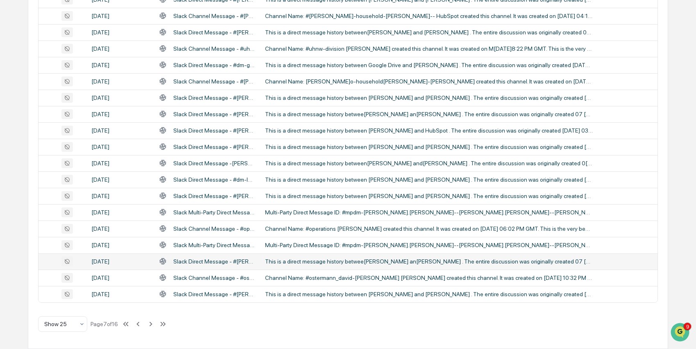
click at [398, 263] on div "This is a direct message history betwee[PERSON_NAME] an[PERSON_NAME] . The enti…" at bounding box center [429, 261] width 328 height 7
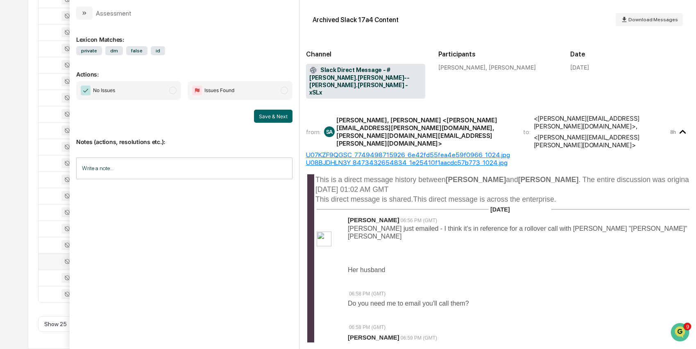
scroll to position [411, 0]
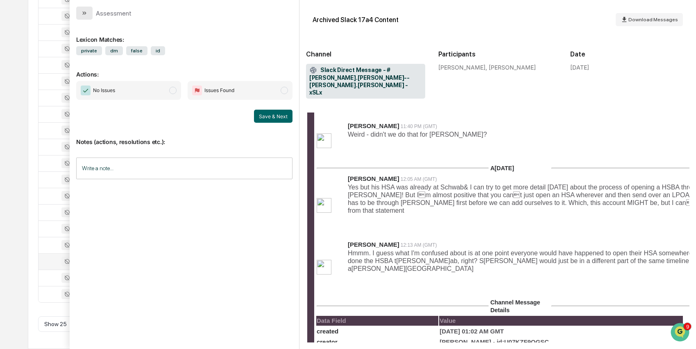
click at [86, 14] on icon "modal" at bounding box center [84, 13] width 7 height 7
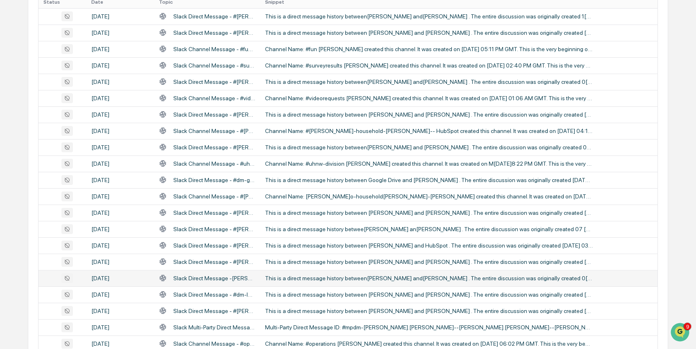
scroll to position [169, 0]
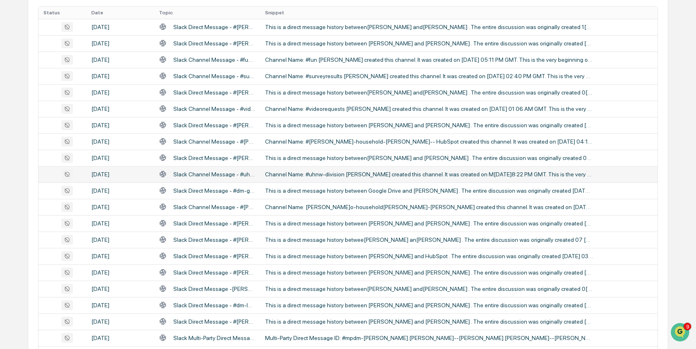
click at [401, 175] on div "Channel Name: #uhnw-division [PERSON_NAME] created this channel. It was created…" at bounding box center [429, 174] width 328 height 7
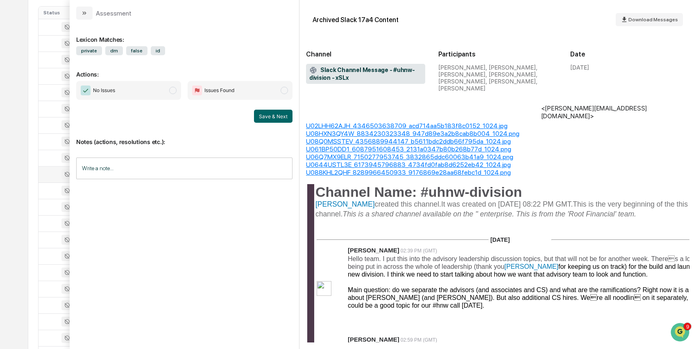
scroll to position [174, 0]
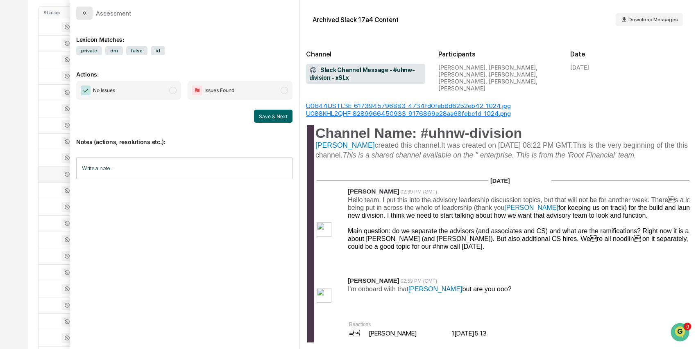
click at [84, 10] on icon "modal" at bounding box center [84, 13] width 7 height 7
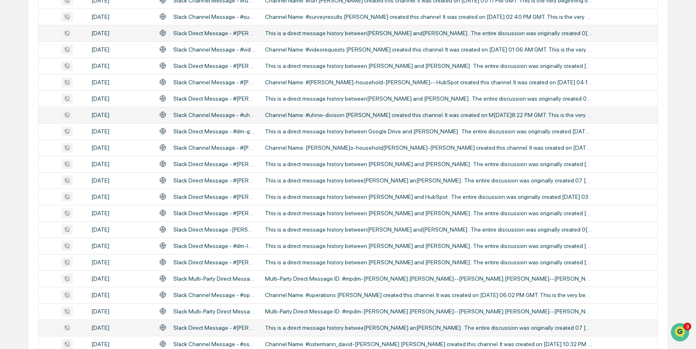
scroll to position [295, 0]
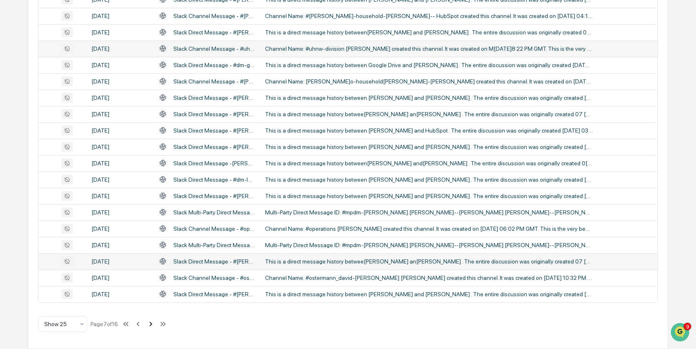
click at [152, 323] on icon at bounding box center [150, 324] width 3 height 5
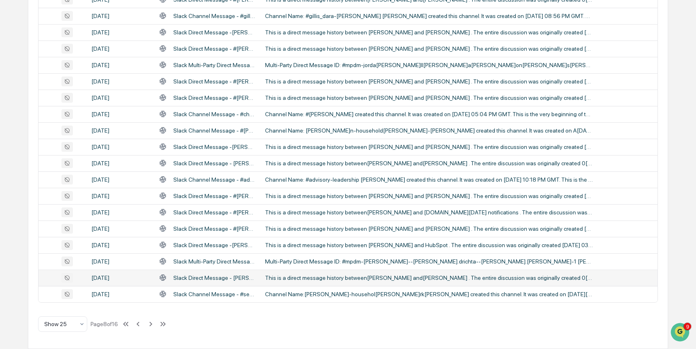
click at [473, 278] on div "This is a direct message history between[PERSON_NAME] and[PERSON_NAME] . The en…" at bounding box center [429, 278] width 328 height 7
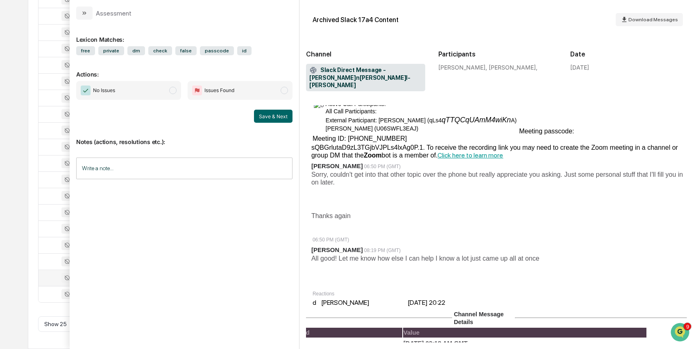
scroll to position [625, 36]
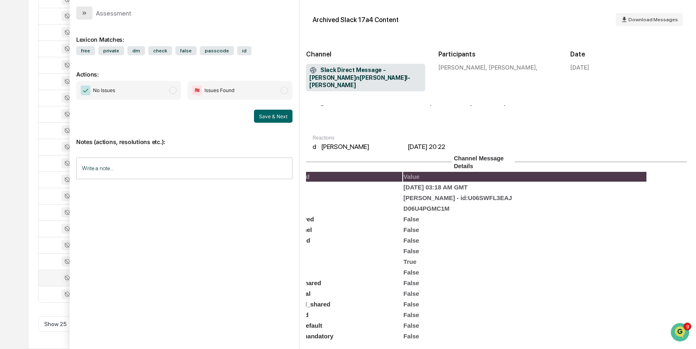
click at [84, 10] on icon "modal" at bounding box center [84, 13] width 7 height 7
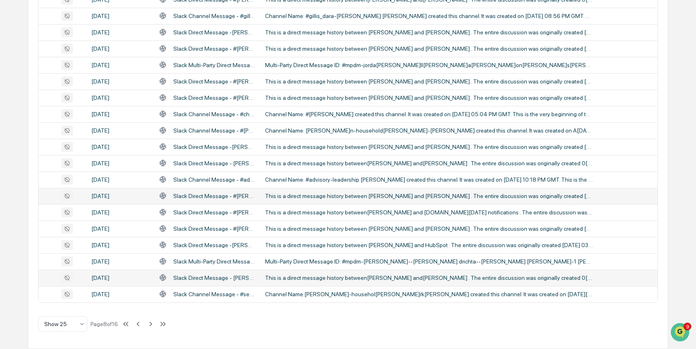
click at [412, 197] on div "This is a direct message history between [PERSON_NAME] and [PERSON_NAME] . The …" at bounding box center [429, 196] width 328 height 7
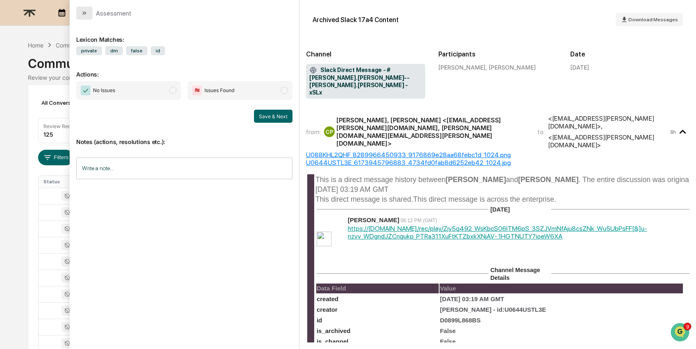
click at [83, 14] on icon "modal" at bounding box center [84, 13] width 7 height 7
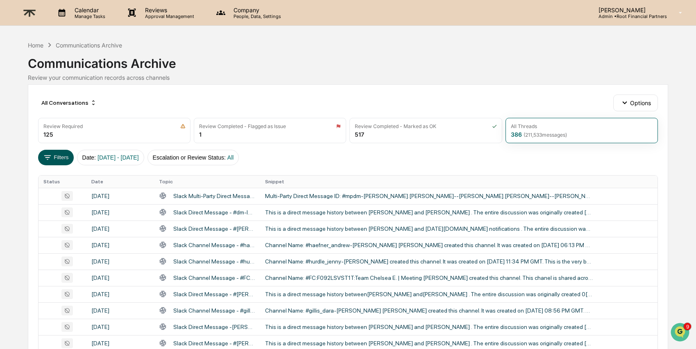
click at [65, 155] on button "Filters" at bounding box center [56, 158] width 36 height 16
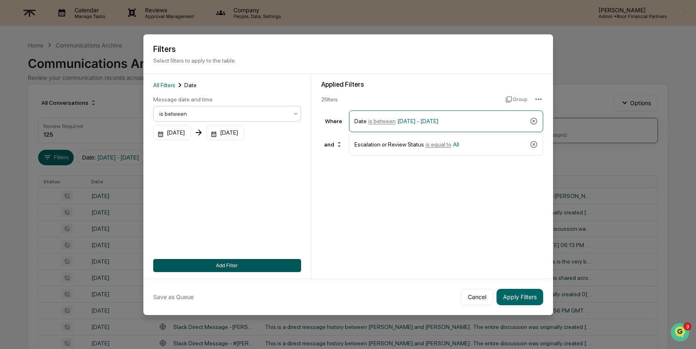
click at [241, 267] on button "Add Filter" at bounding box center [227, 265] width 148 height 13
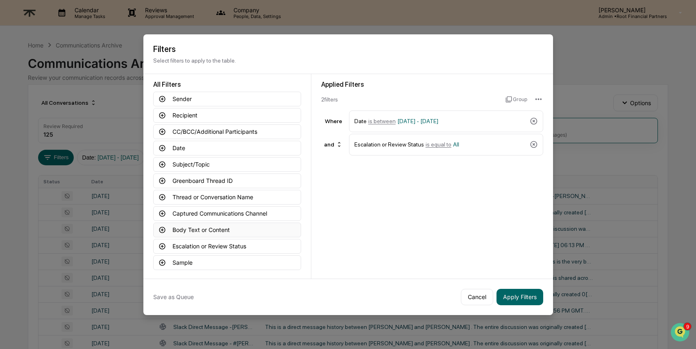
click at [195, 233] on button "Body Text or Content" at bounding box center [227, 230] width 148 height 15
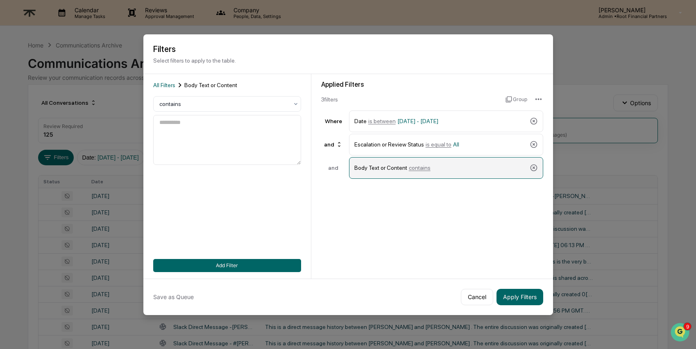
click at [426, 168] on span "contains" at bounding box center [420, 168] width 22 height 7
click at [461, 167] on div "Body Text or Content contains" at bounding box center [440, 168] width 172 height 14
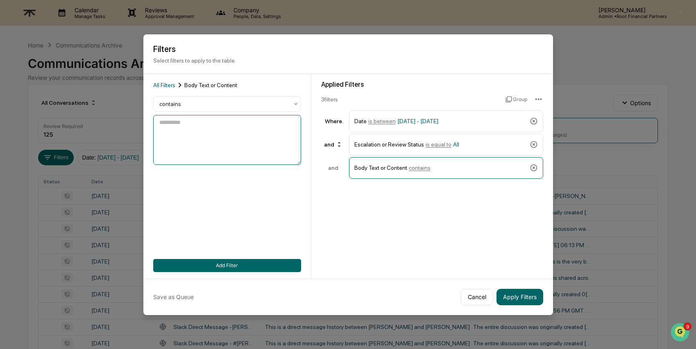
click at [218, 127] on textarea at bounding box center [227, 140] width 148 height 50
type textarea "****"
click at [232, 270] on button "Add Filter" at bounding box center [227, 265] width 148 height 13
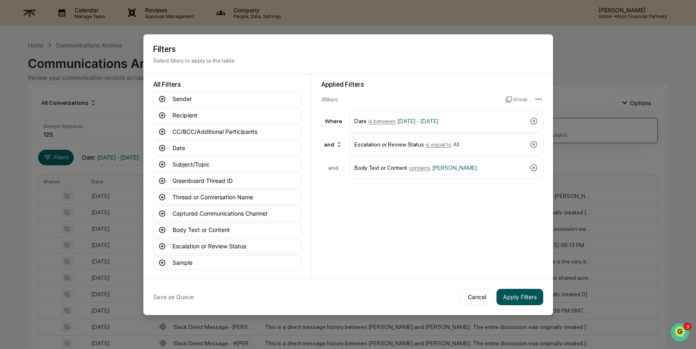
click at [519, 298] on button "Apply Filters" at bounding box center [519, 297] width 47 height 16
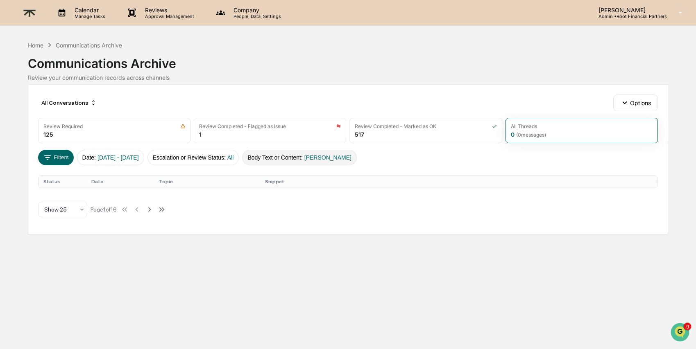
click at [319, 161] on button "Body Text or Content :[PERSON_NAME]" at bounding box center [299, 158] width 115 height 16
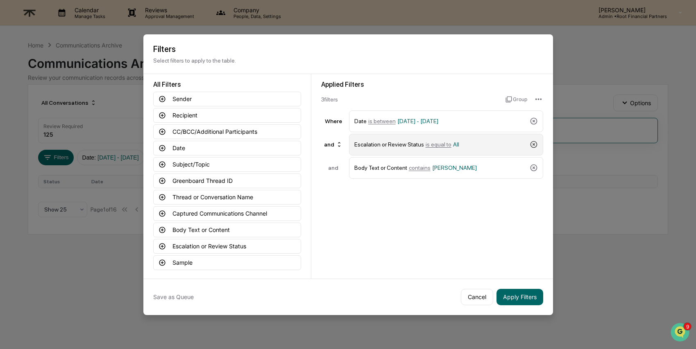
click at [534, 144] on icon at bounding box center [533, 144] width 7 height 7
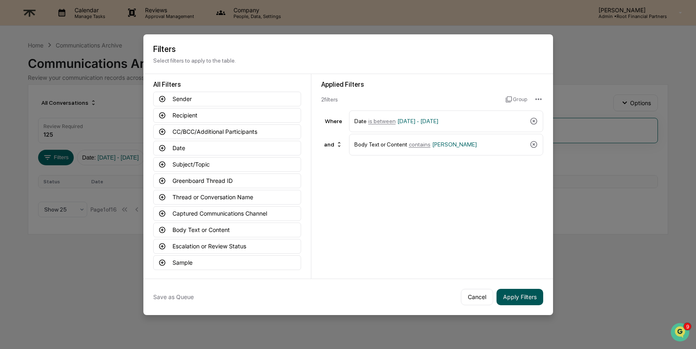
click at [521, 297] on button "Apply Filters" at bounding box center [519, 297] width 47 height 16
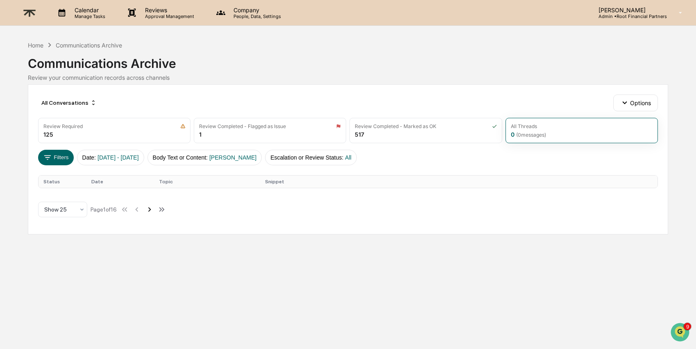
click at [154, 210] on icon at bounding box center [149, 209] width 9 height 9
click at [536, 127] on div "All Threads" at bounding box center [524, 126] width 26 height 6
click at [228, 156] on button "Body Text or Content :[PERSON_NAME]" at bounding box center [204, 158] width 115 height 16
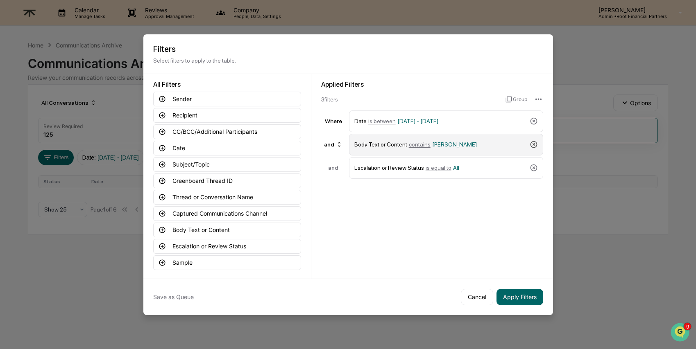
click at [534, 144] on icon at bounding box center [534, 144] width 8 height 8
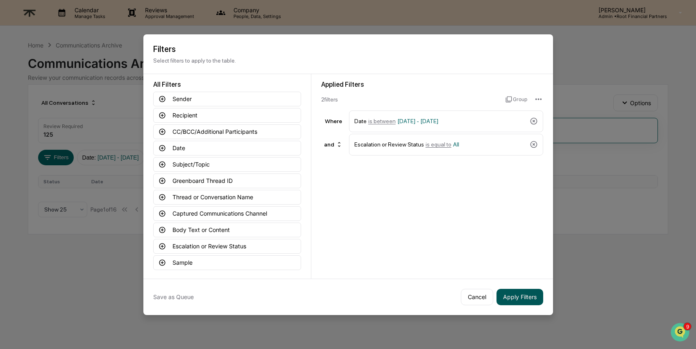
click at [531, 299] on button "Apply Filters" at bounding box center [519, 297] width 47 height 16
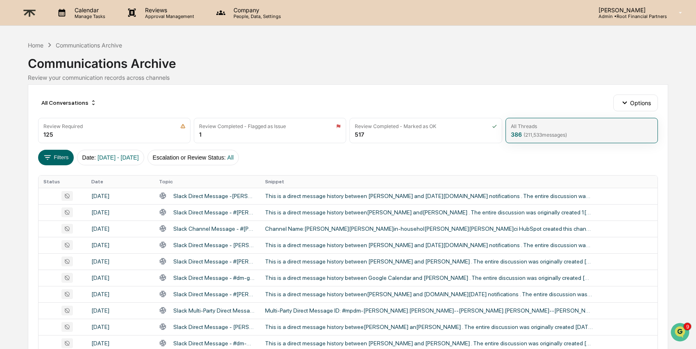
click at [544, 130] on div "All Threads 386 ( 211,533 messages)" at bounding box center [581, 130] width 152 height 25
click at [41, 159] on button "Filters" at bounding box center [56, 158] width 36 height 16
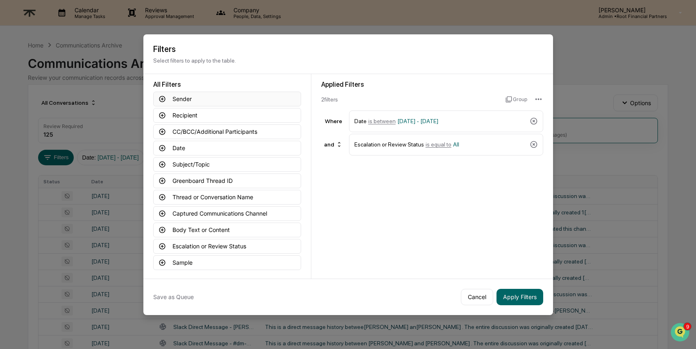
click at [190, 100] on button "Sender" at bounding box center [227, 99] width 148 height 15
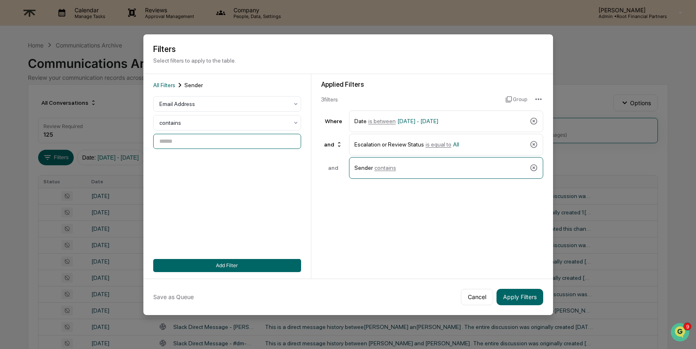
click at [205, 140] on input at bounding box center [227, 141] width 148 height 15
click at [244, 100] on div at bounding box center [223, 104] width 129 height 8
click at [222, 137] on div "User" at bounding box center [227, 140] width 147 height 16
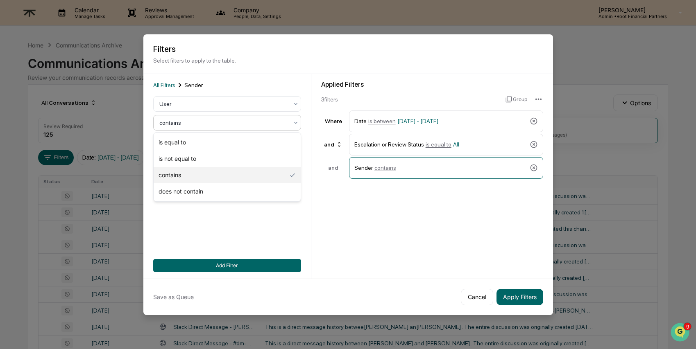
click at [215, 122] on div at bounding box center [223, 123] width 129 height 8
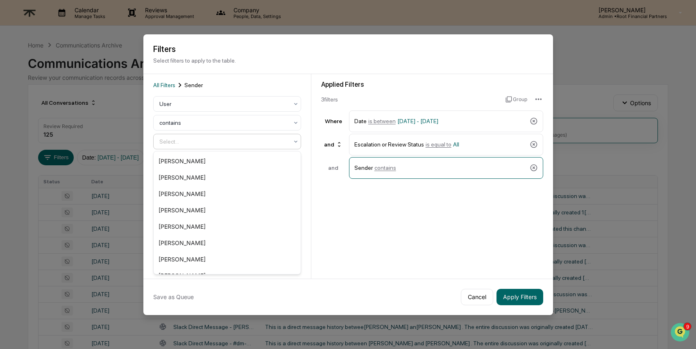
click at [200, 140] on div at bounding box center [223, 142] width 129 height 8
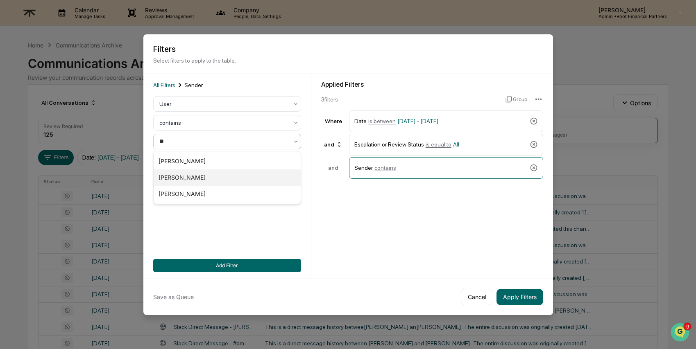
type input "***"
click at [203, 159] on div "[PERSON_NAME]" at bounding box center [227, 161] width 147 height 16
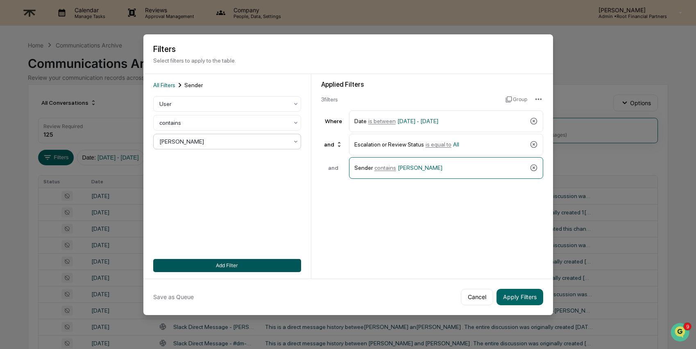
click at [231, 272] on button "Add Filter" at bounding box center [227, 265] width 148 height 13
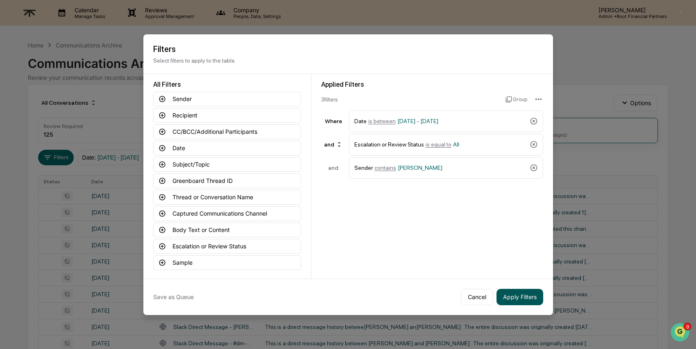
click at [533, 294] on button "Apply Filters" at bounding box center [519, 297] width 47 height 16
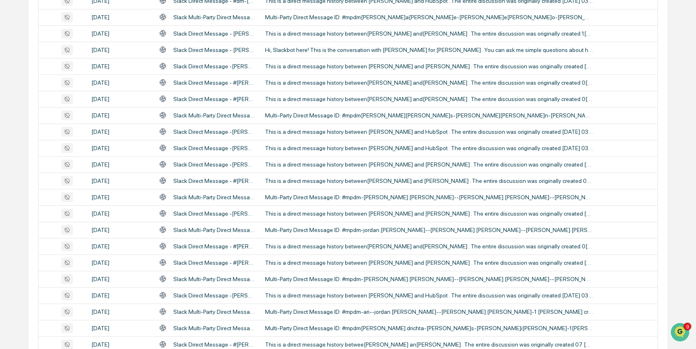
scroll to position [293, 0]
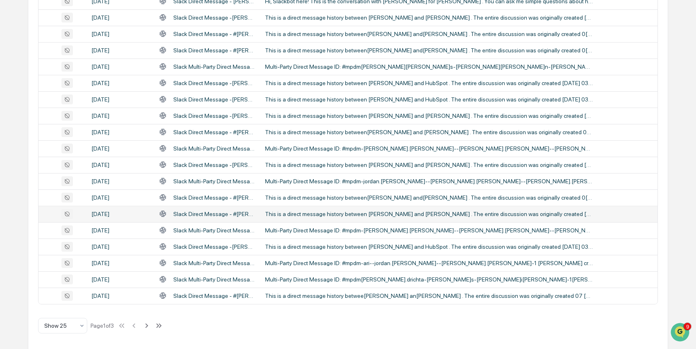
click at [402, 214] on div "This is a direct message history between [PERSON_NAME] and [PERSON_NAME] . The …" at bounding box center [429, 214] width 328 height 7
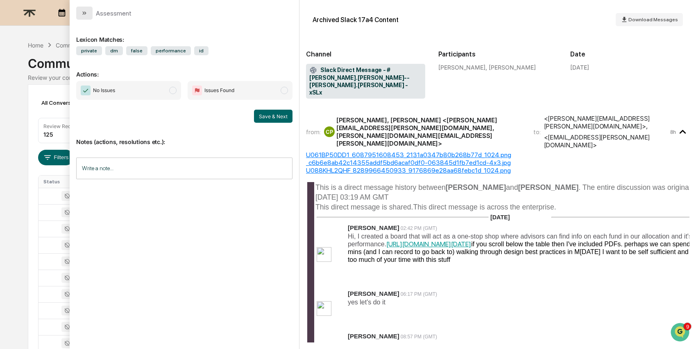
click at [83, 15] on icon "modal" at bounding box center [84, 13] width 7 height 7
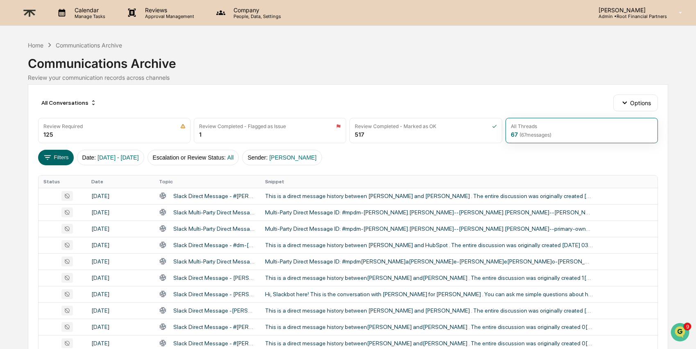
click at [36, 50] on div "Communications Archive" at bounding box center [348, 60] width 640 height 21
click at [35, 45] on div "Home" at bounding box center [36, 45] width 16 height 7
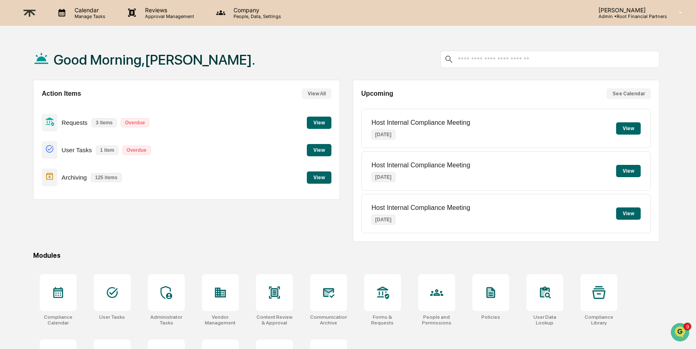
click at [325, 178] on button "View" at bounding box center [319, 178] width 25 height 12
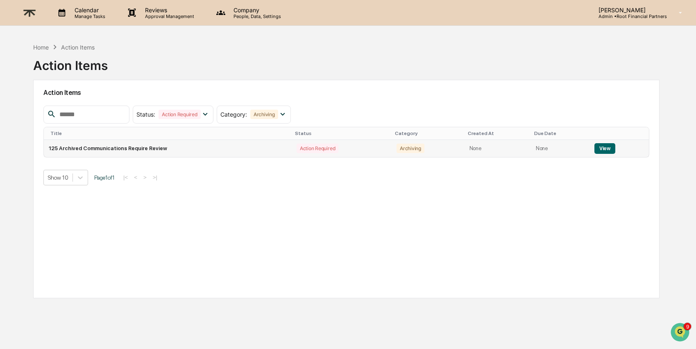
click at [603, 149] on button "View" at bounding box center [604, 148] width 21 height 11
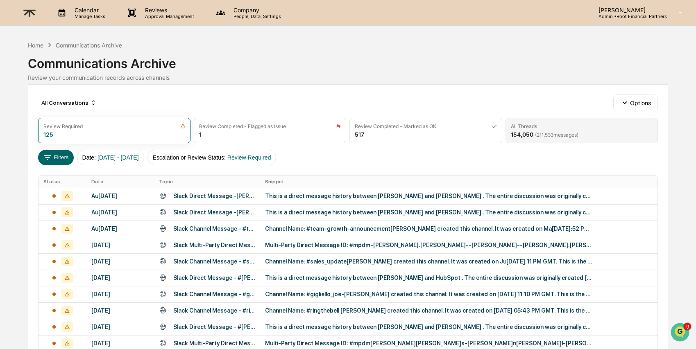
click at [551, 127] on div "All Threads" at bounding box center [582, 126] width 142 height 6
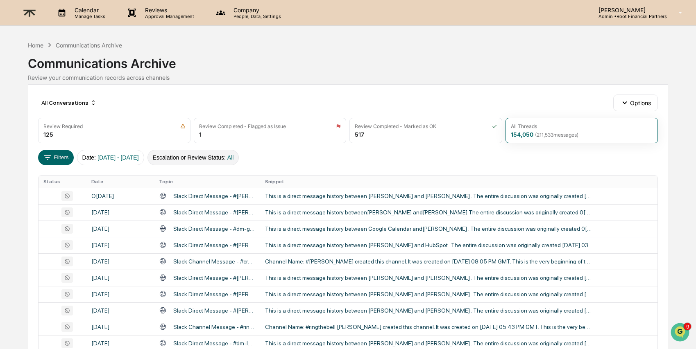
click at [208, 158] on button "Escalation or Review Status : All" at bounding box center [193, 158] width 92 height 16
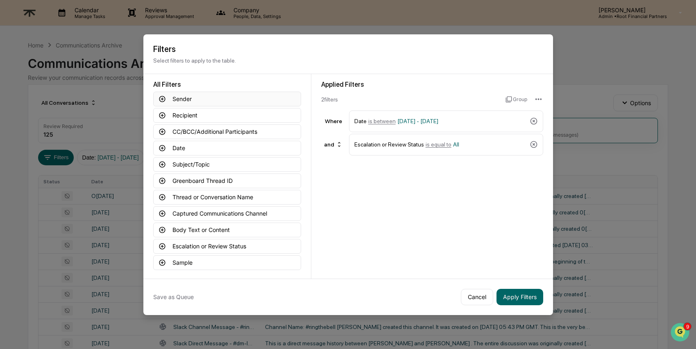
click at [185, 100] on button "Sender" at bounding box center [227, 99] width 148 height 15
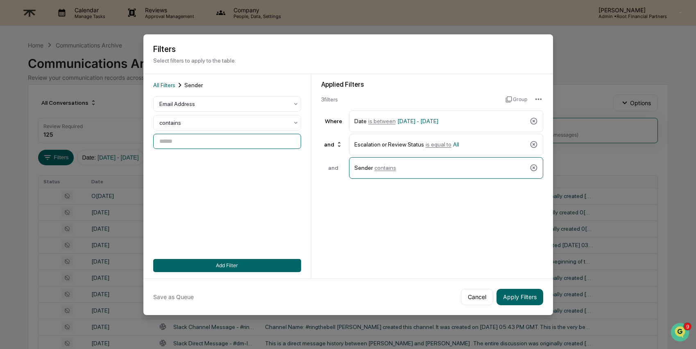
click at [191, 145] on input at bounding box center [227, 141] width 148 height 15
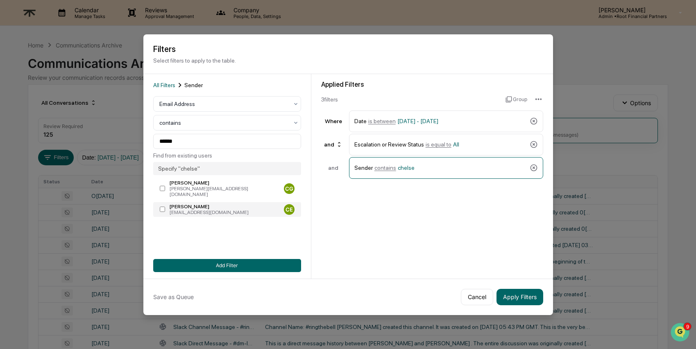
type input "**********"
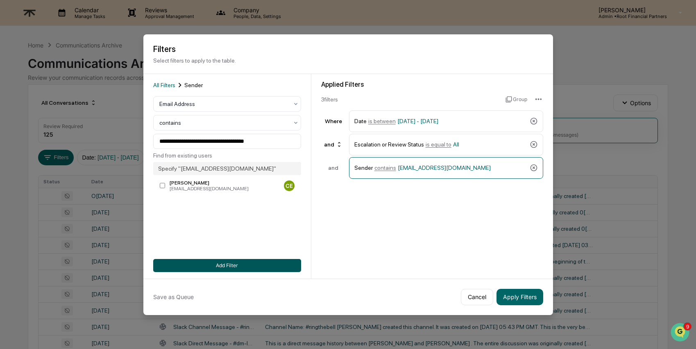
click at [223, 264] on button "Add Filter" at bounding box center [227, 265] width 148 height 13
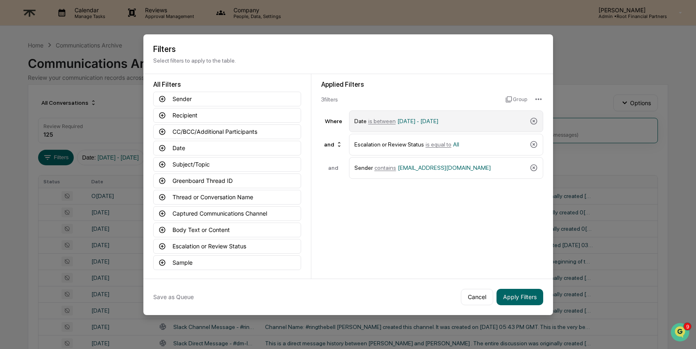
click at [438, 122] on span "[DATE] - [DATE]" at bounding box center [417, 121] width 41 height 7
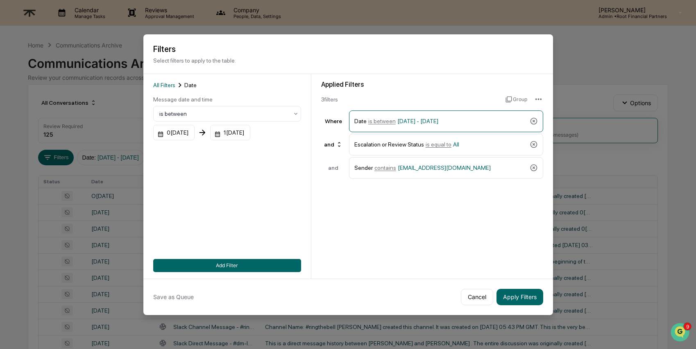
click at [151, 136] on div "All Filters Date Message date and time is between [DATE] [DATE] Add Filter" at bounding box center [227, 176] width 168 height 205
click at [176, 136] on div "0[DATE]" at bounding box center [173, 133] width 41 height 16
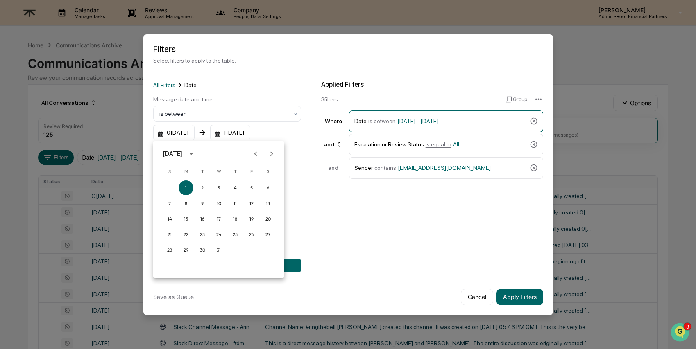
click at [257, 150] on icon "Previous month" at bounding box center [255, 153] width 9 height 9
click at [258, 152] on icon "Previous month" at bounding box center [255, 153] width 9 height 9
click at [257, 152] on icon "Previous month" at bounding box center [255, 153] width 9 height 9
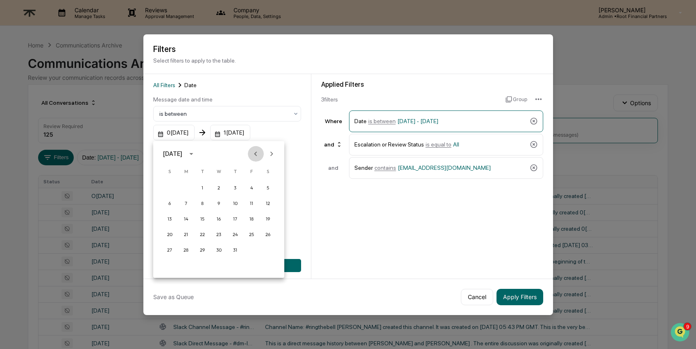
click at [257, 152] on icon "Previous month" at bounding box center [255, 153] width 9 height 9
click at [182, 150] on div "[DATE]" at bounding box center [172, 153] width 19 height 9
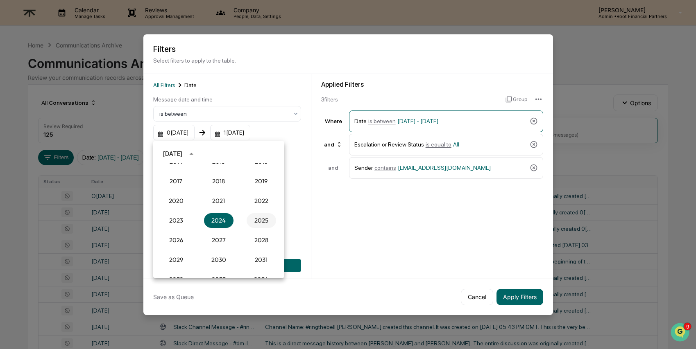
click at [260, 220] on button "2025" at bounding box center [261, 220] width 29 height 15
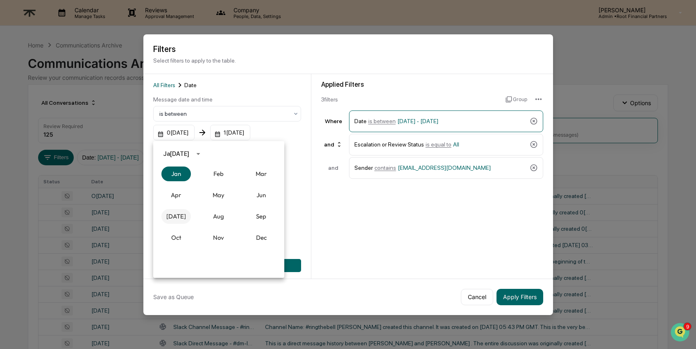
click at [180, 216] on button "[DATE]" at bounding box center [175, 216] width 29 height 15
click at [202, 187] on button "1" at bounding box center [202, 188] width 15 height 15
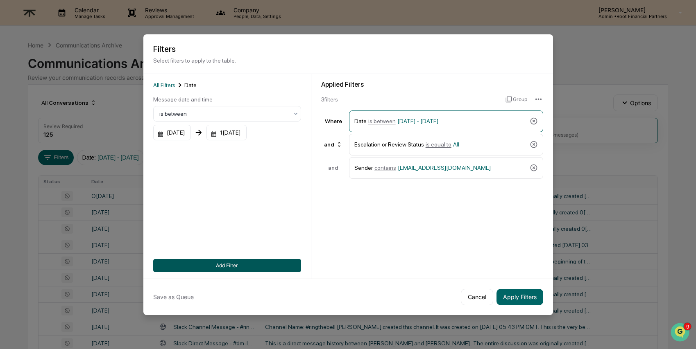
click at [228, 268] on button "Add Filter" at bounding box center [227, 265] width 148 height 13
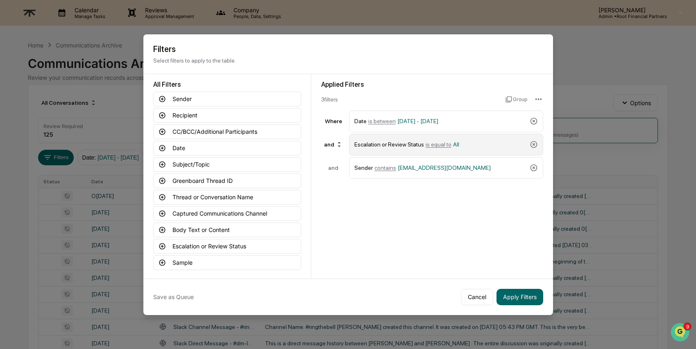
click at [496, 140] on div "Escalation or Review Status is equal to All" at bounding box center [440, 145] width 172 height 14
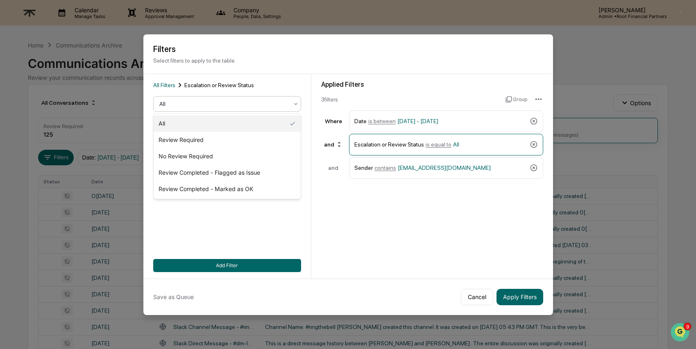
click at [256, 105] on div at bounding box center [223, 104] width 129 height 8
click at [255, 143] on div "Review Required" at bounding box center [227, 140] width 147 height 16
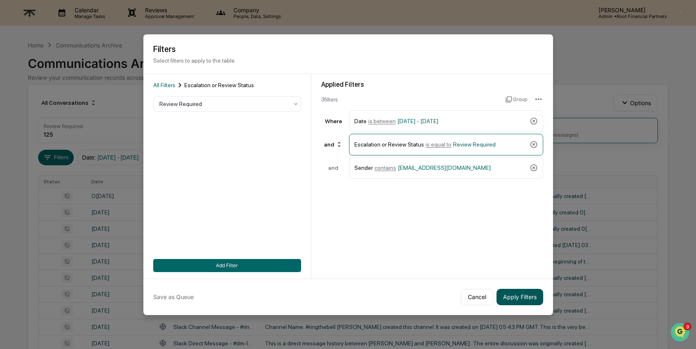
click at [527, 297] on button "Apply Filters" at bounding box center [519, 297] width 47 height 16
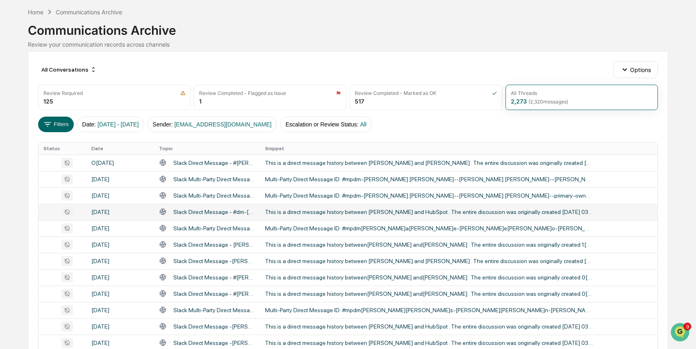
scroll to position [0, 0]
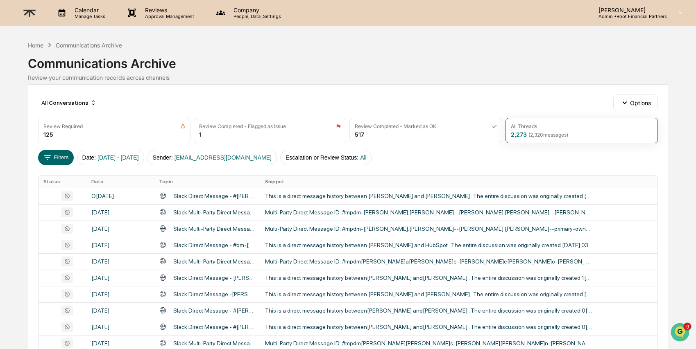
click at [37, 45] on div "Home" at bounding box center [36, 45] width 16 height 7
